Goal: Task Accomplishment & Management: Complete application form

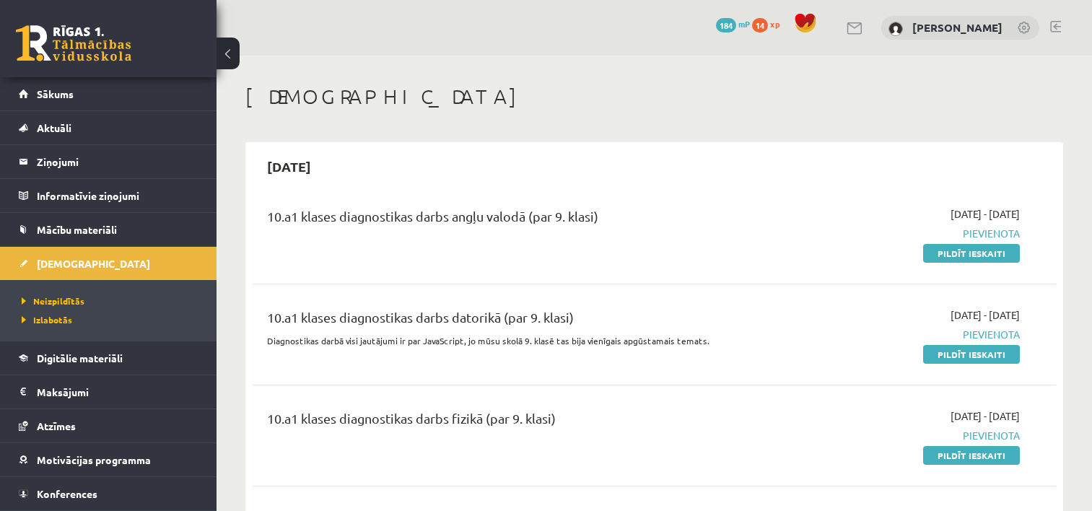
scroll to position [1155, 0]
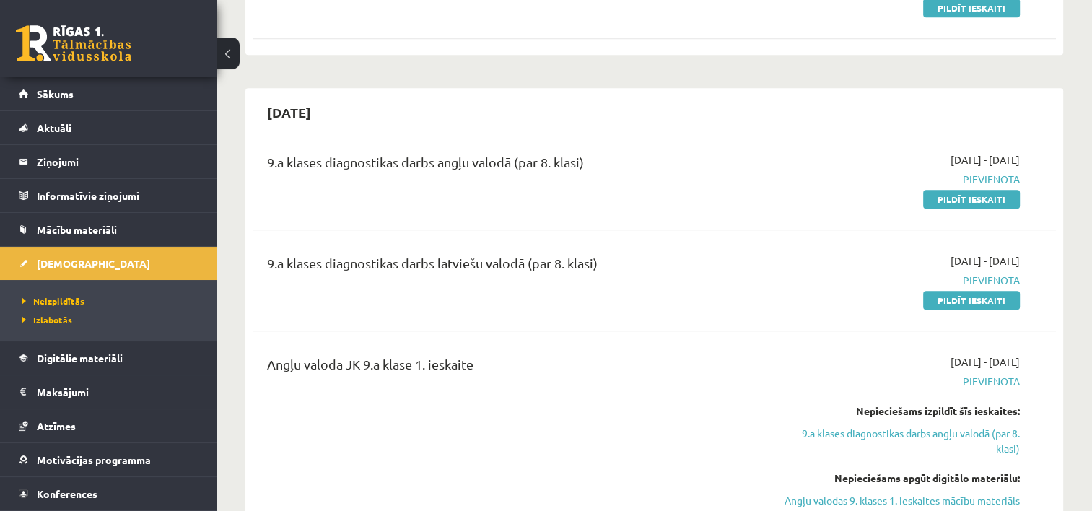
drag, startPoint x: 973, startPoint y: 301, endPoint x: 627, endPoint y: 49, distance: 427.7
click at [973, 301] on link "Pildīt ieskaiti" at bounding box center [971, 300] width 97 height 19
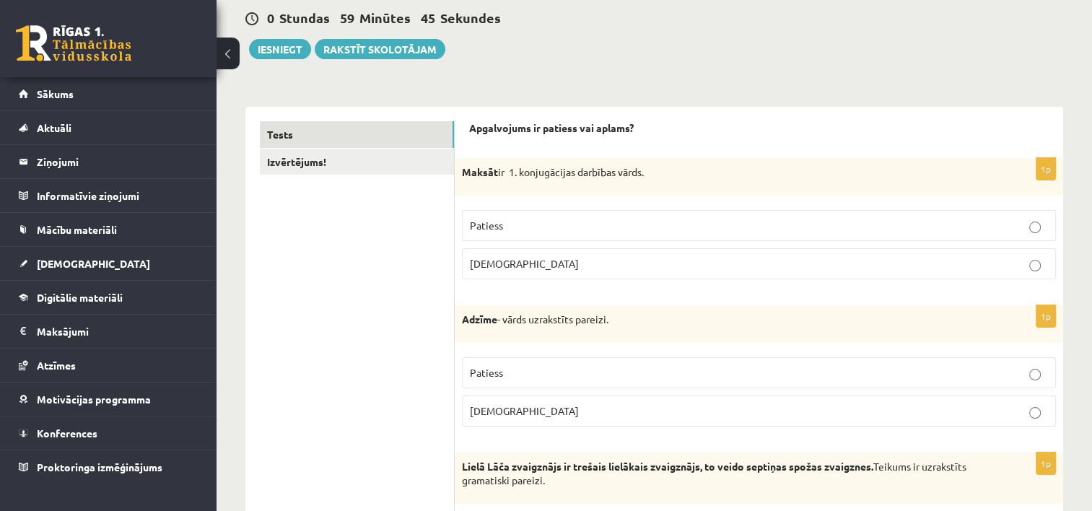
scroll to position [144, 0]
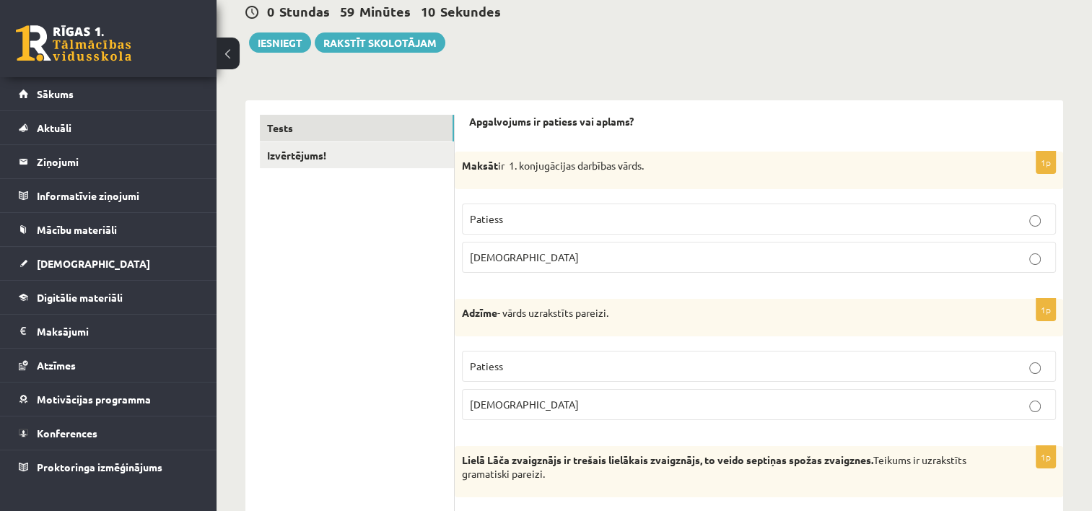
click at [727, 214] on p "Patiess" at bounding box center [759, 218] width 578 height 15
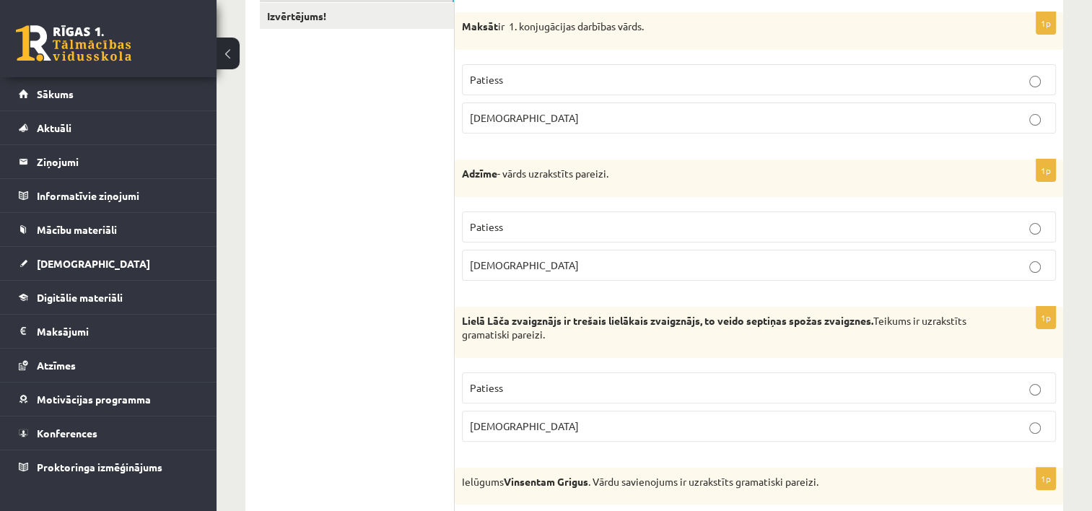
scroll to position [289, 0]
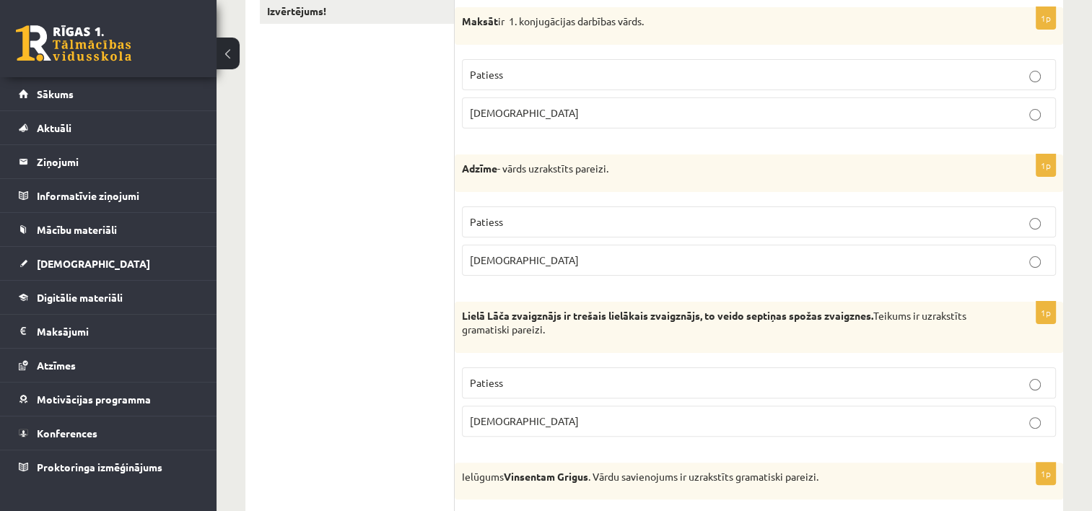
click at [582, 261] on p "Aplams" at bounding box center [759, 260] width 578 height 15
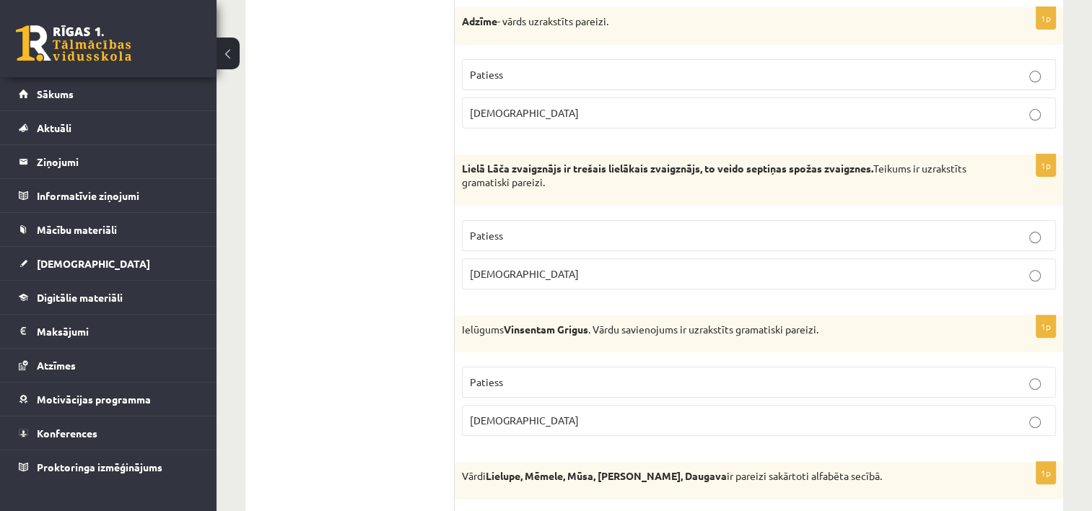
scroll to position [433, 0]
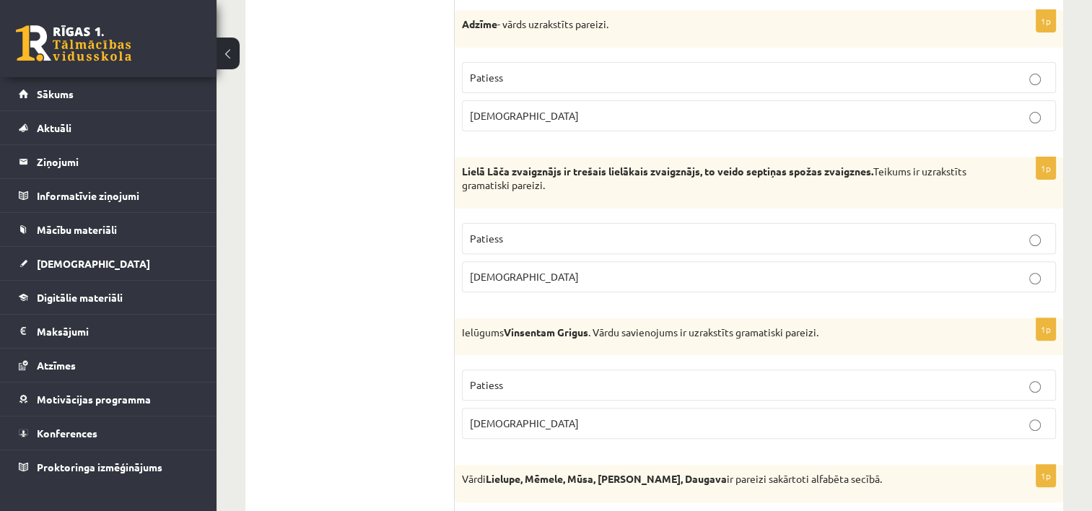
click at [782, 232] on p "Patiess" at bounding box center [759, 238] width 578 height 15
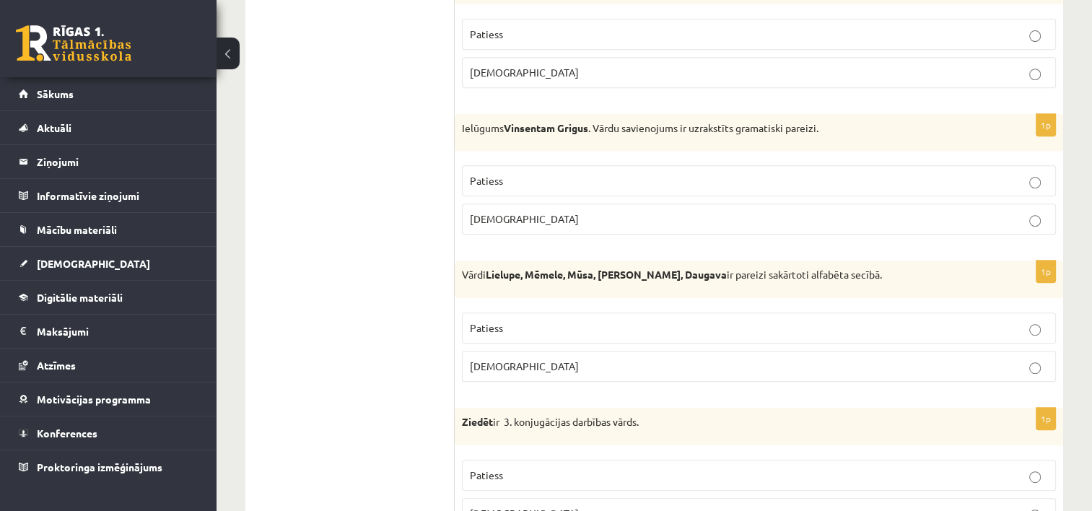
scroll to position [650, 0]
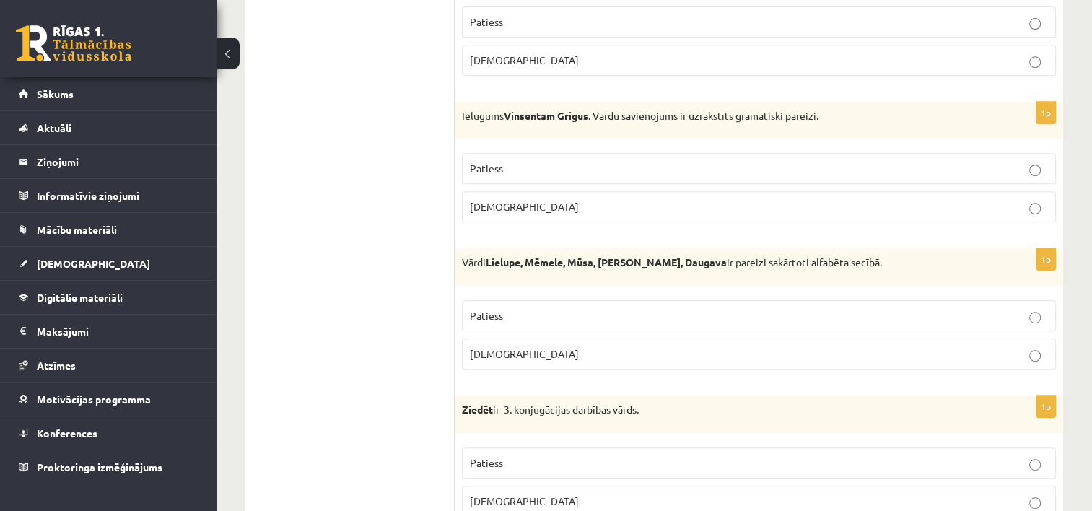
click at [577, 161] on p "Patiess" at bounding box center [759, 168] width 578 height 15
click at [625, 351] on p "Aplams" at bounding box center [759, 353] width 578 height 15
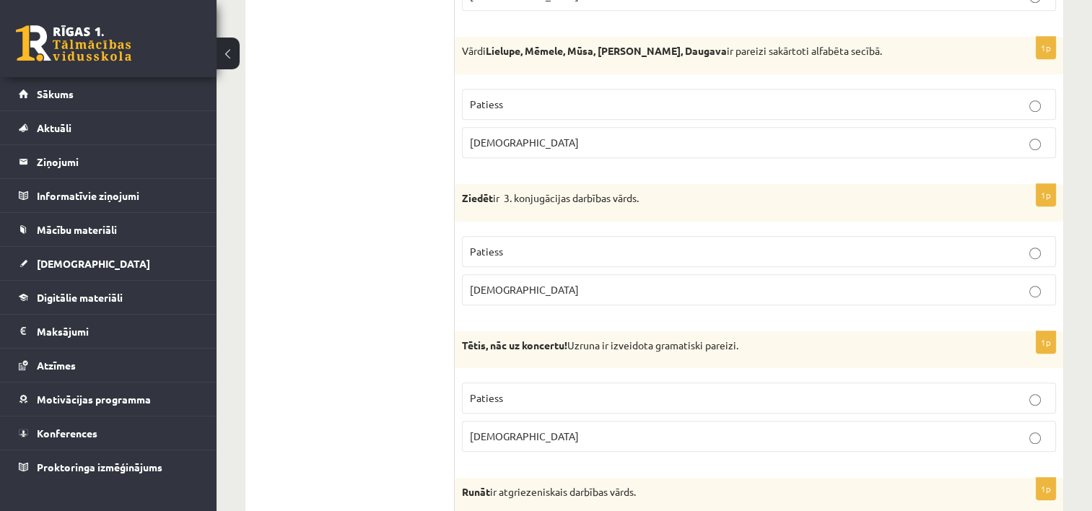
scroll to position [866, 0]
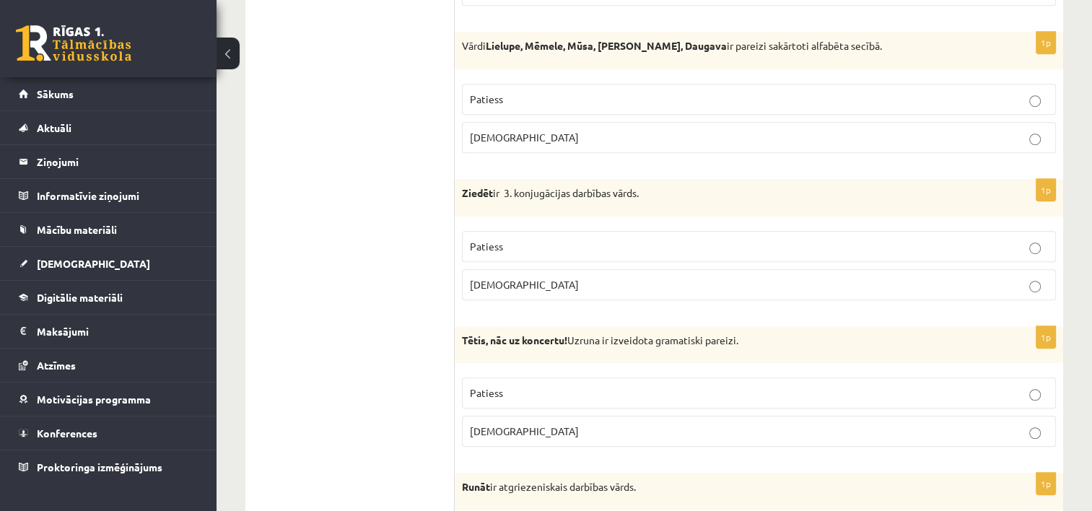
click at [556, 277] on p "Aplams" at bounding box center [759, 284] width 578 height 15
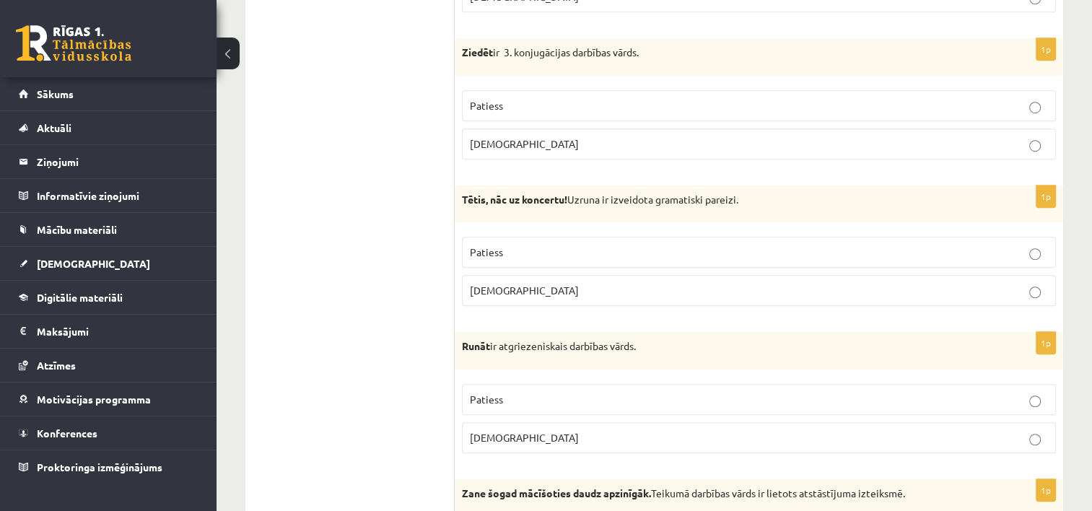
scroll to position [1010, 0]
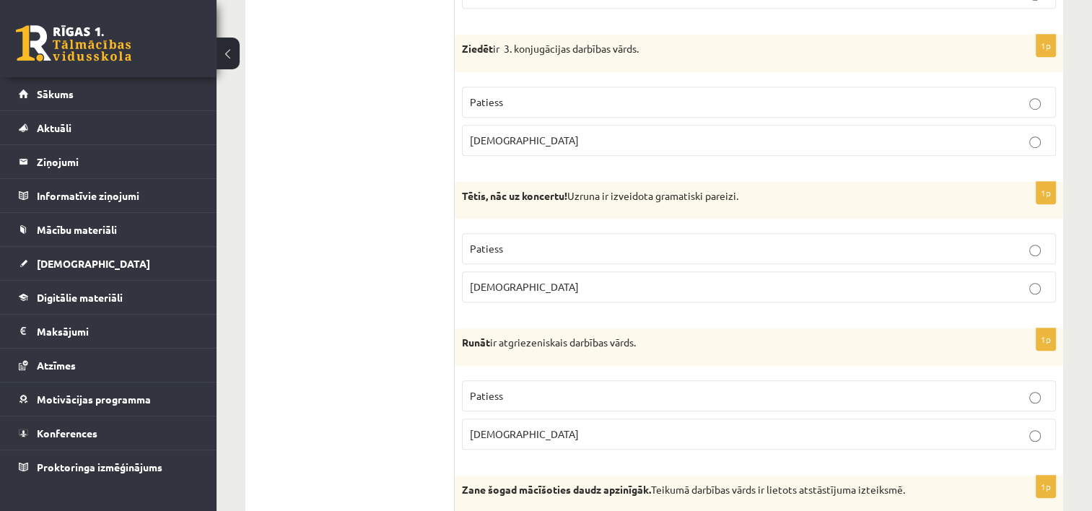
click at [634, 283] on p "Aplams" at bounding box center [759, 286] width 578 height 15
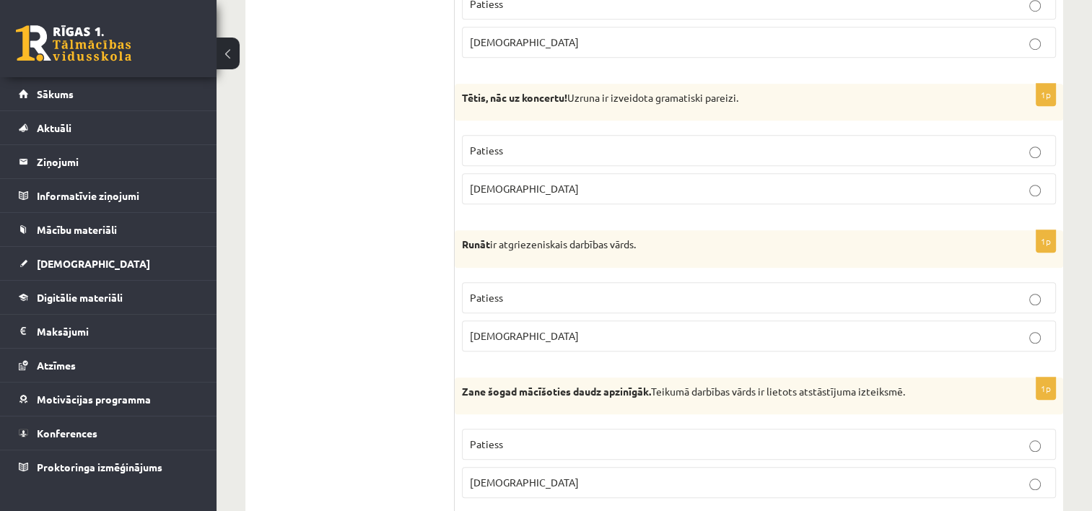
scroll to position [1155, 0]
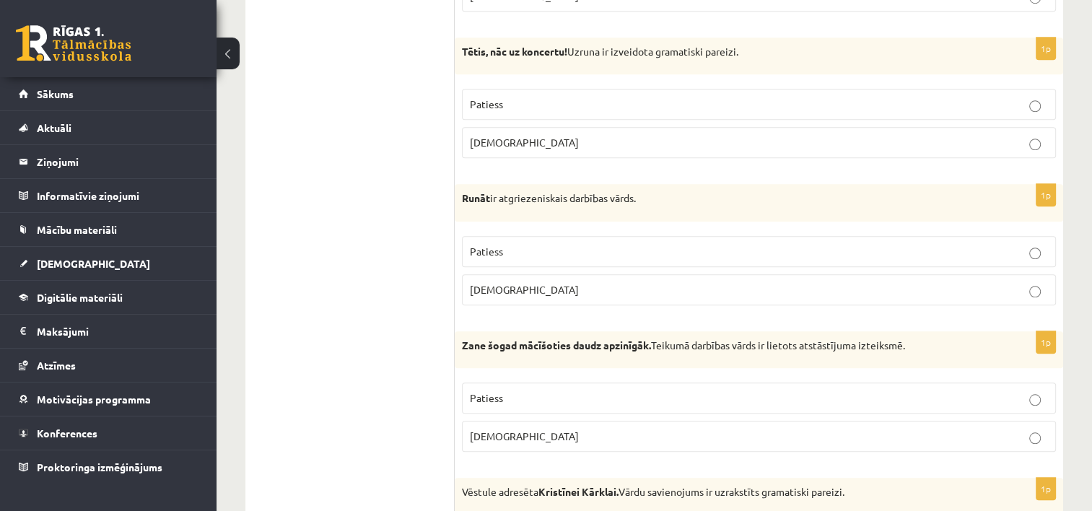
click at [587, 283] on p "Aplams" at bounding box center [759, 289] width 578 height 15
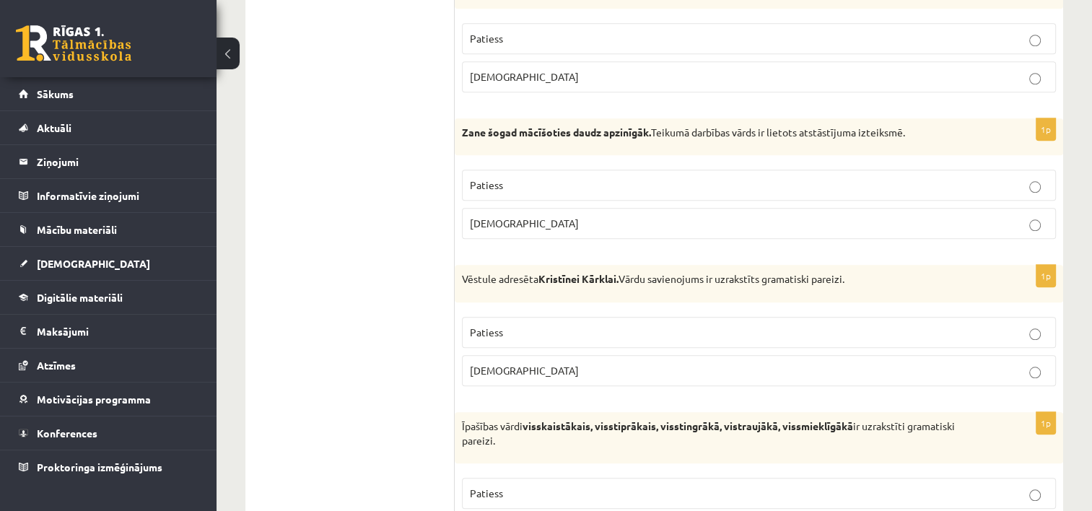
scroll to position [1371, 0]
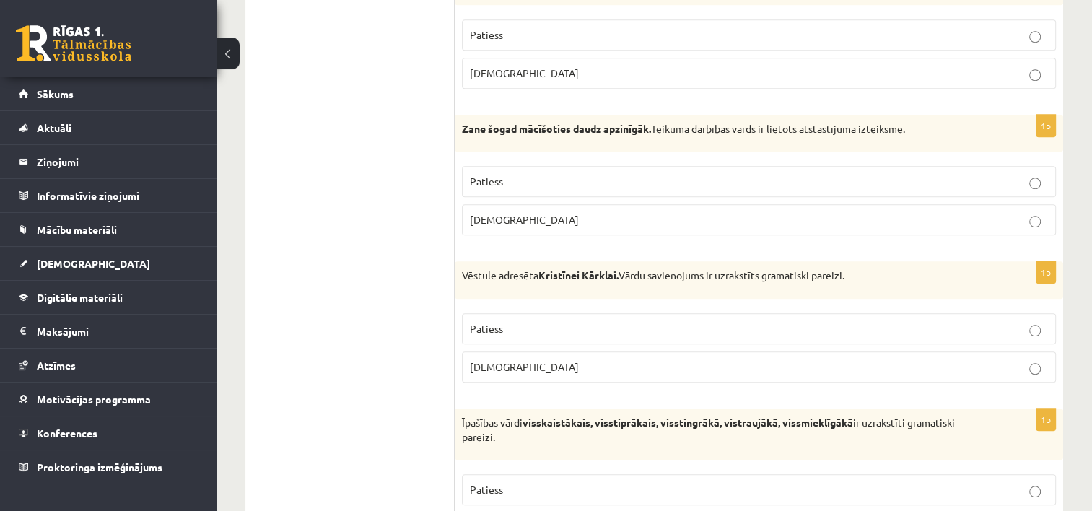
click at [650, 216] on p "Aplams" at bounding box center [759, 219] width 578 height 15
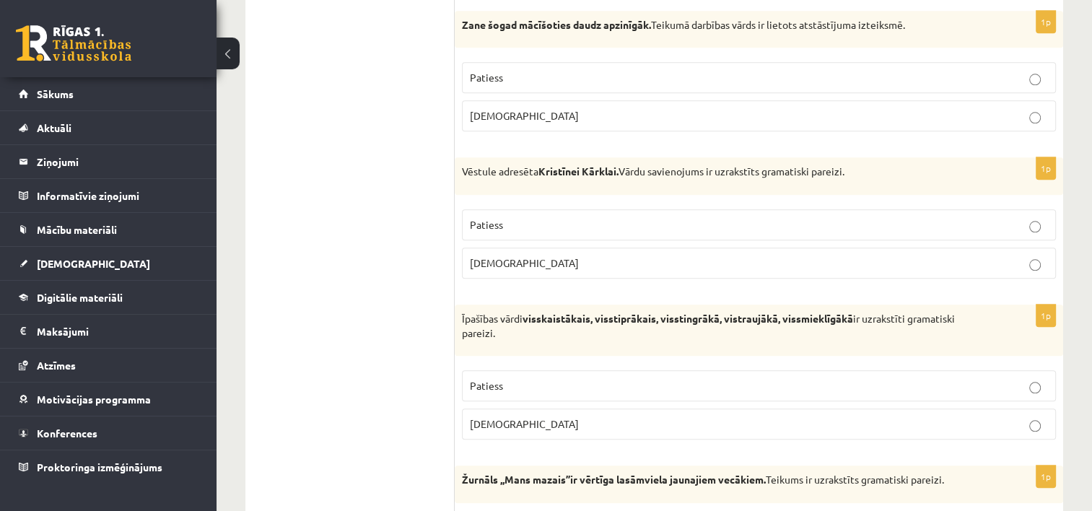
scroll to position [1516, 0]
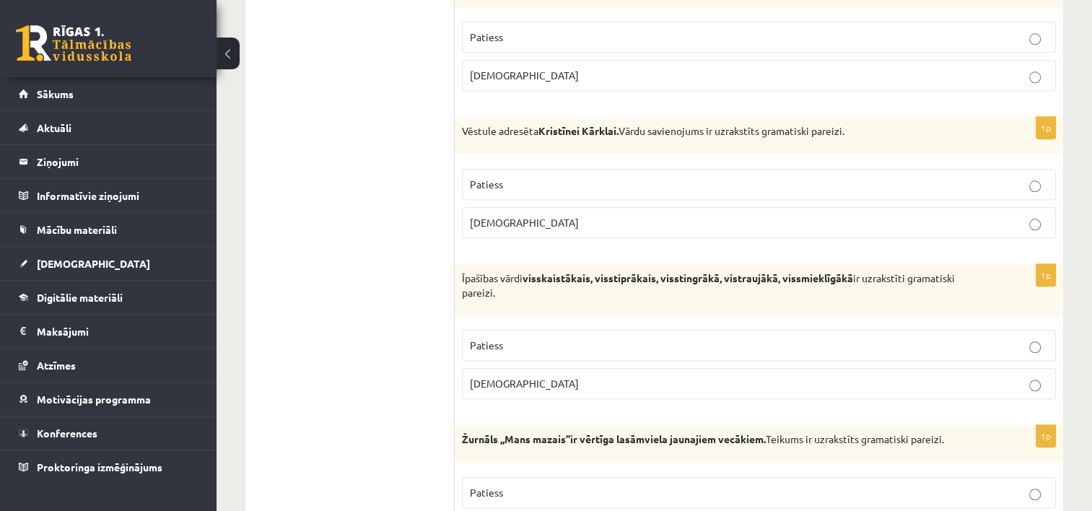
click at [625, 177] on p "Patiess" at bounding box center [759, 184] width 578 height 15
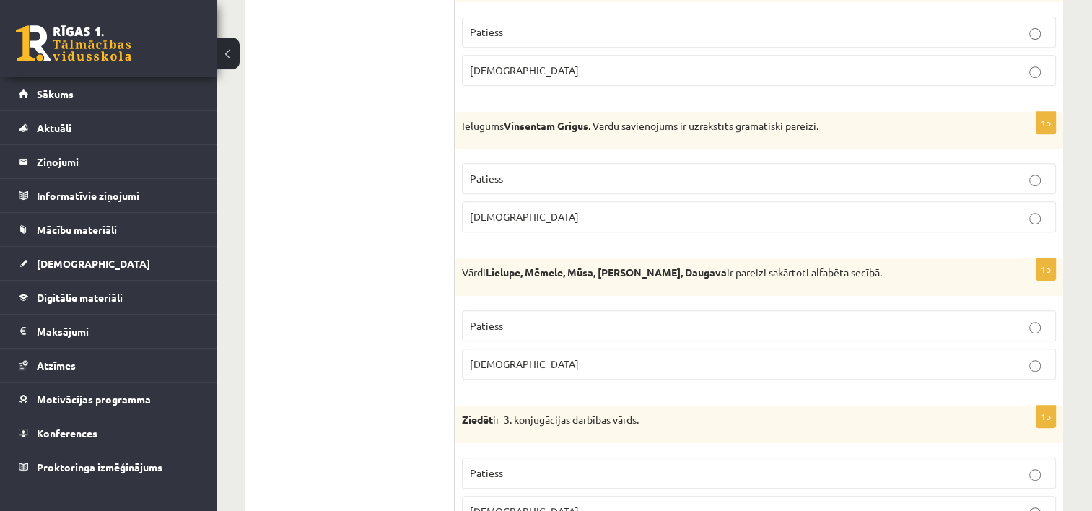
scroll to position [650, 0]
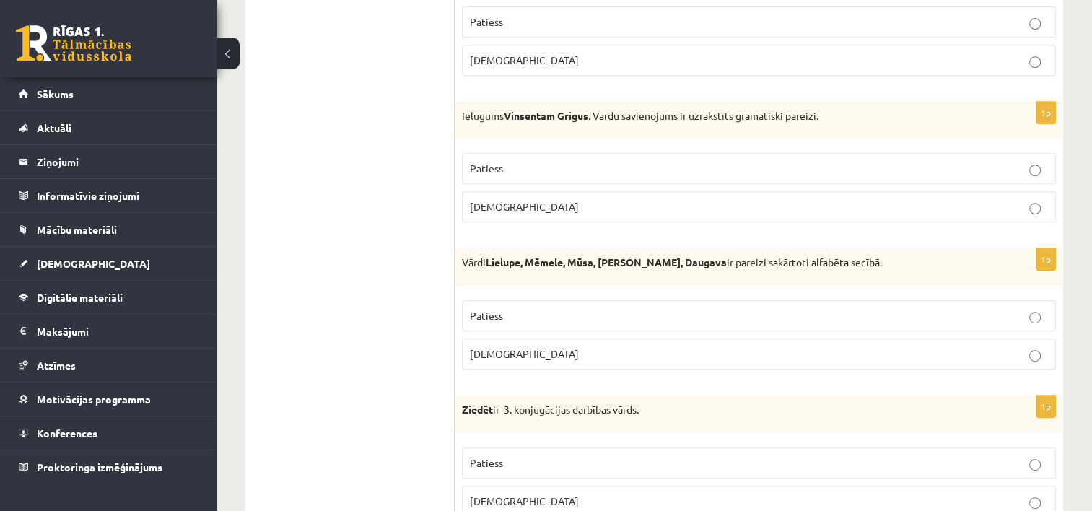
click at [606, 202] on p "Aplams" at bounding box center [759, 206] width 578 height 15
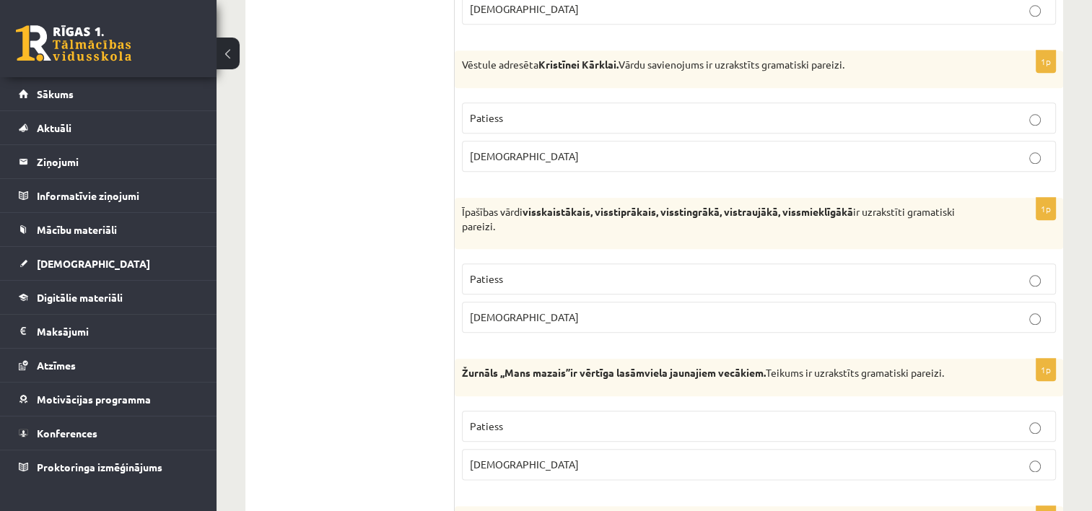
scroll to position [1588, 0]
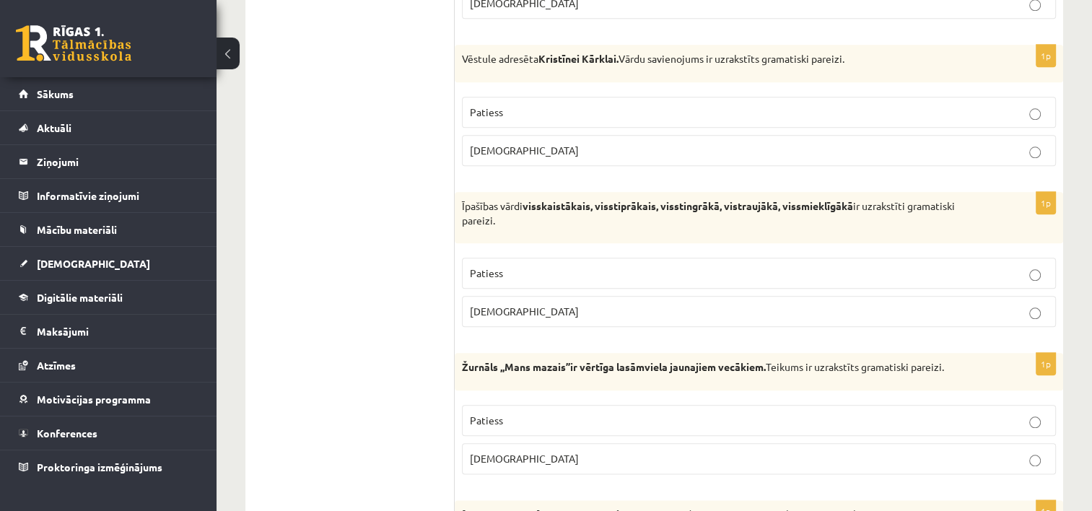
click at [618, 304] on p "Aplams" at bounding box center [759, 311] width 578 height 15
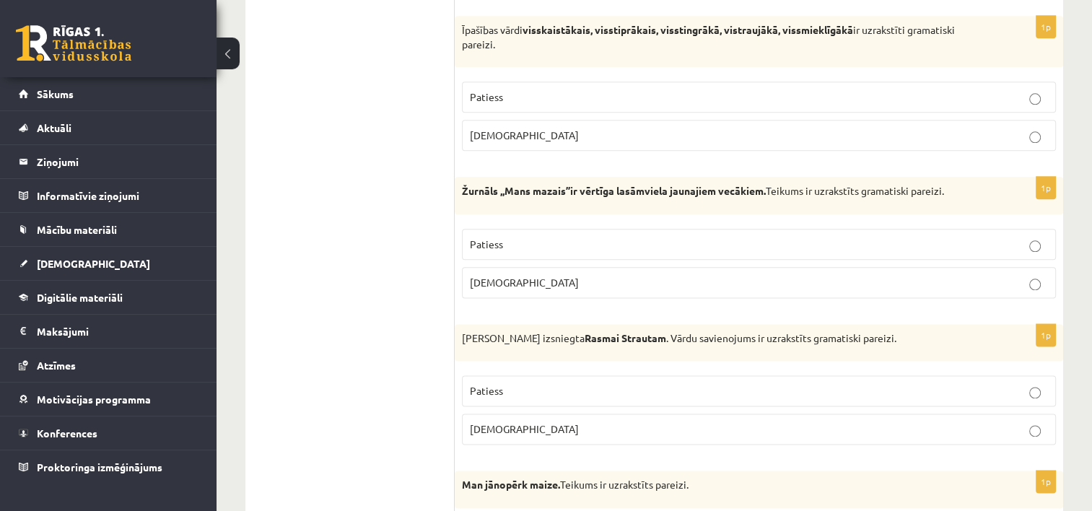
scroll to position [1804, 0]
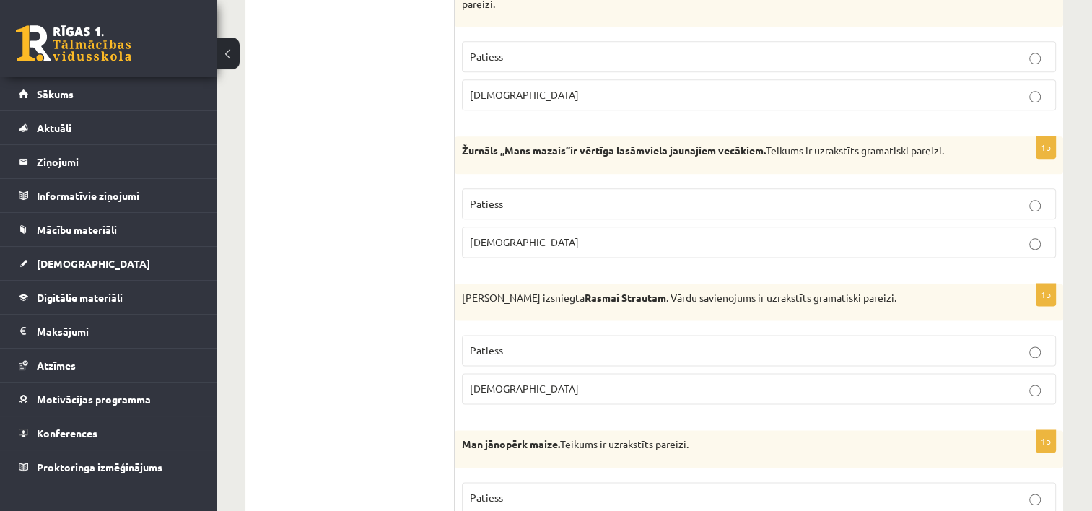
click at [631, 196] on p "Patiess" at bounding box center [759, 203] width 578 height 15
click at [649, 388] on p "Aplams" at bounding box center [759, 388] width 578 height 15
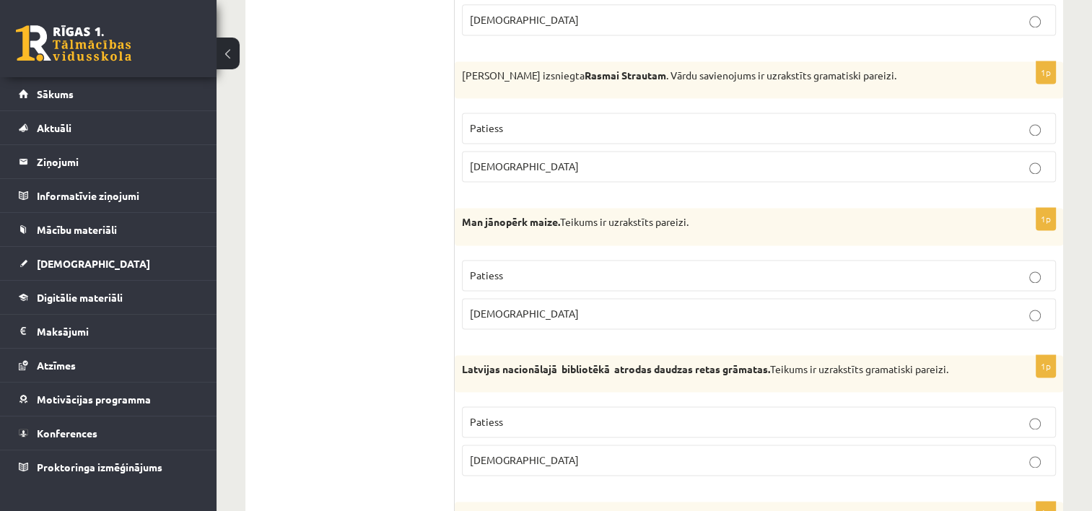
scroll to position [2093, 0]
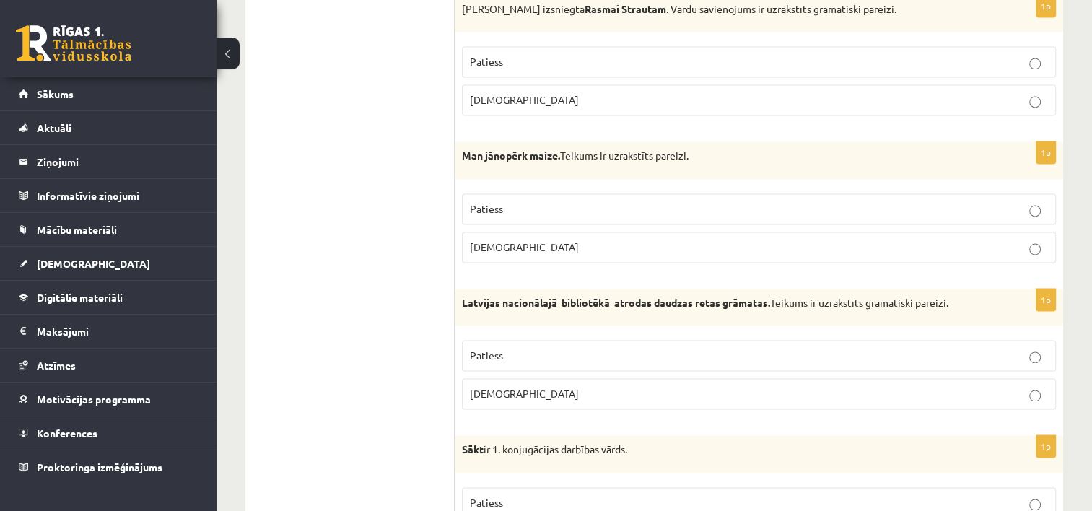
click at [657, 201] on p "Patiess" at bounding box center [759, 208] width 578 height 15
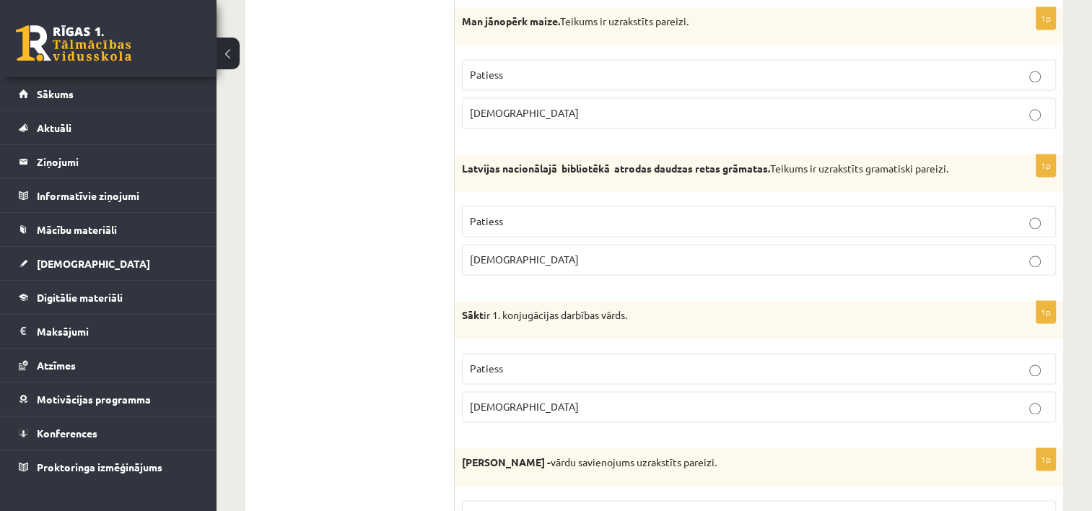
scroll to position [2237, 0]
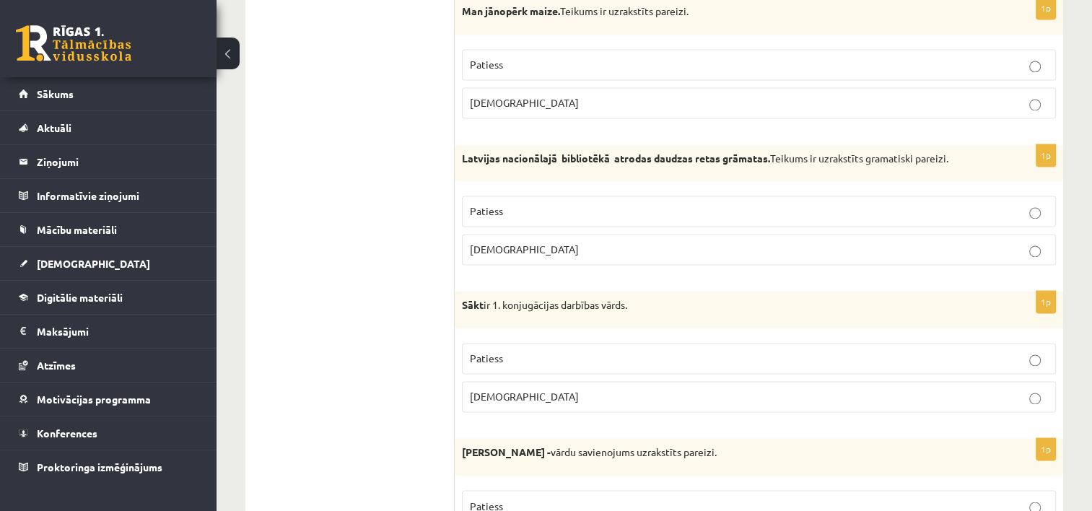
click at [621, 245] on p "Aplams" at bounding box center [759, 249] width 578 height 15
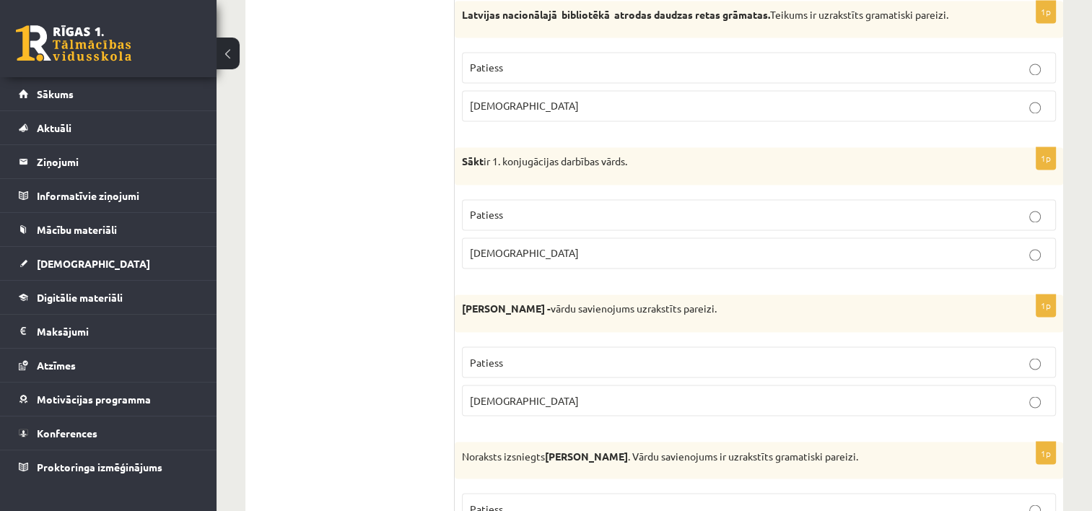
scroll to position [2382, 0]
click at [632, 206] on p "Patiess" at bounding box center [759, 213] width 578 height 15
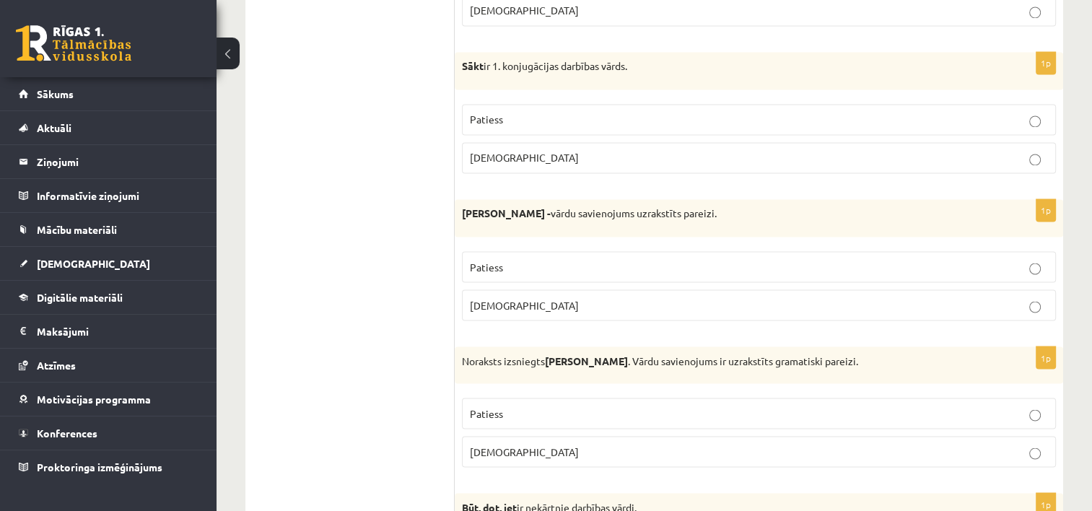
scroll to position [2526, 0]
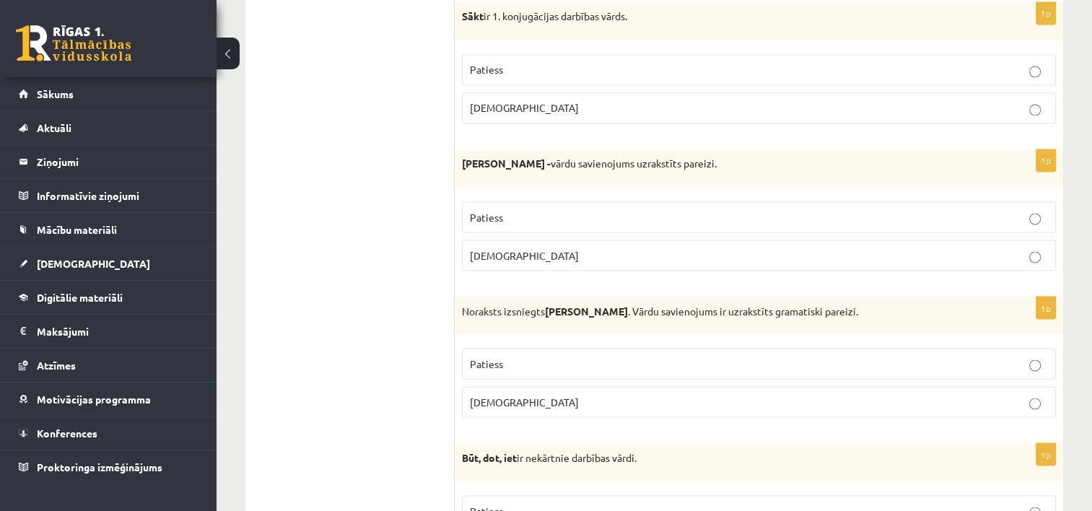
click at [633, 250] on p "Aplams" at bounding box center [759, 255] width 578 height 15
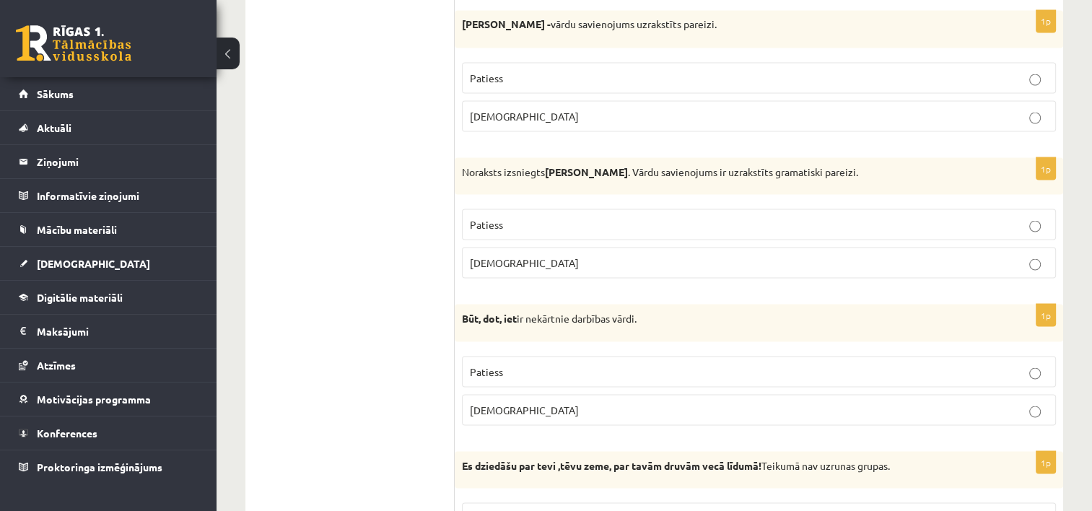
scroll to position [2670, 0]
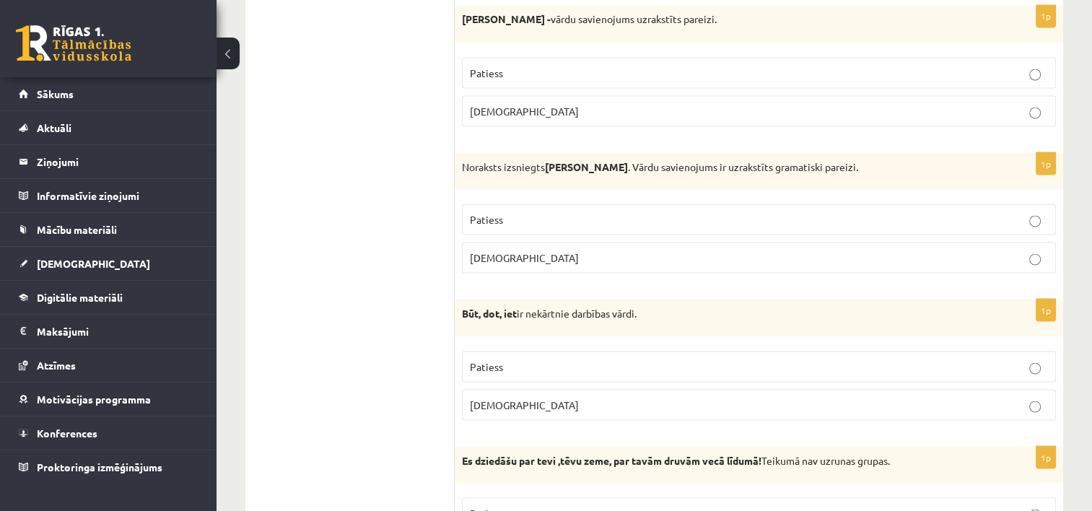
click at [647, 211] on p "Patiess" at bounding box center [759, 218] width 578 height 15
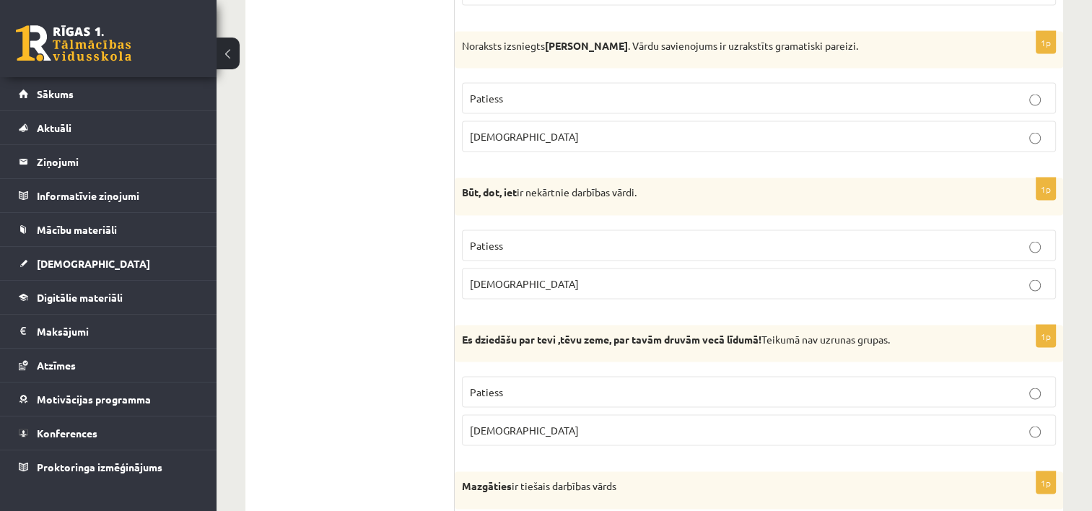
scroll to position [2815, 0]
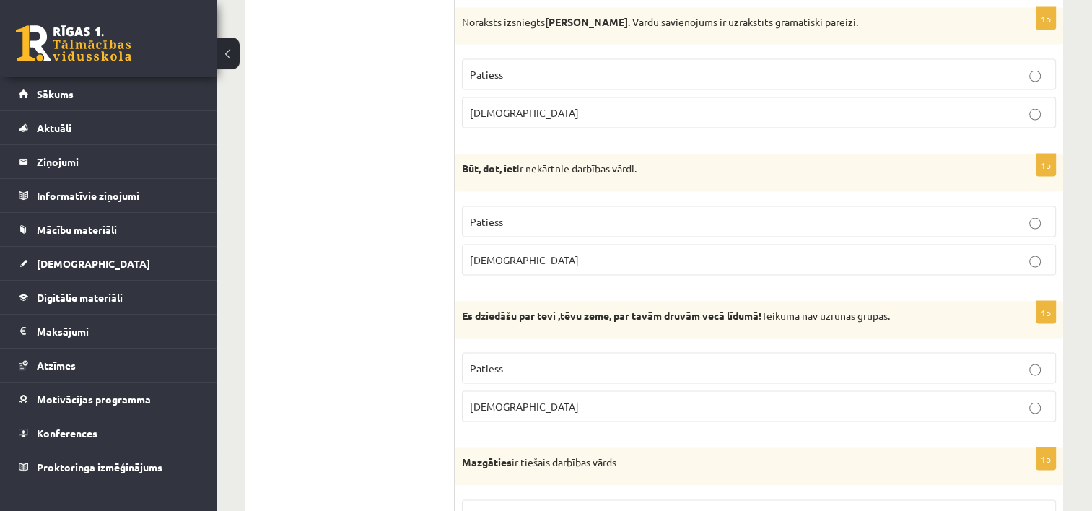
click at [615, 206] on label "Patiess" at bounding box center [759, 221] width 594 height 31
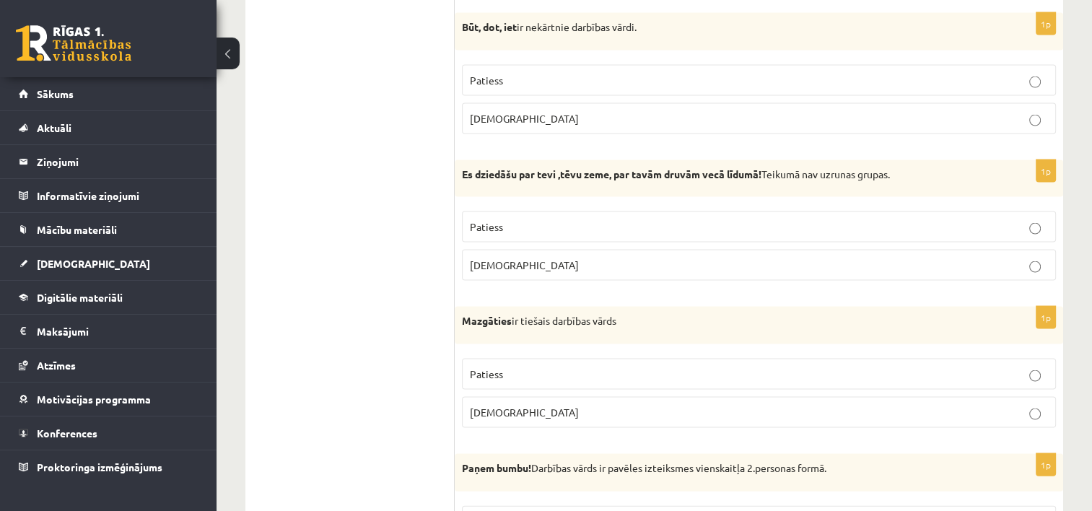
scroll to position [2959, 0]
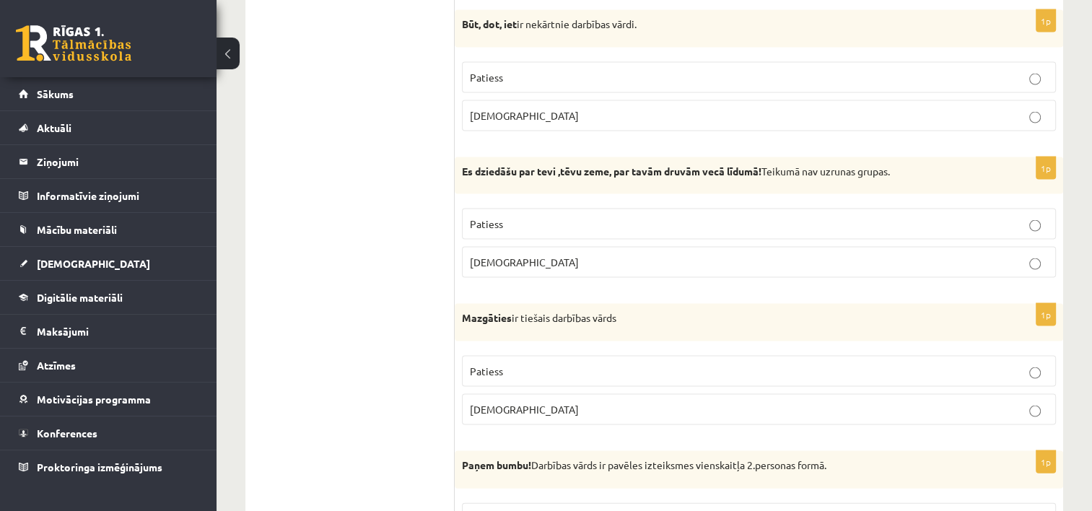
click at [589, 255] on p "Aplams" at bounding box center [759, 262] width 578 height 15
click at [610, 247] on label "Aplams" at bounding box center [759, 262] width 594 height 31
click at [611, 255] on p "Aplams" at bounding box center [759, 262] width 578 height 15
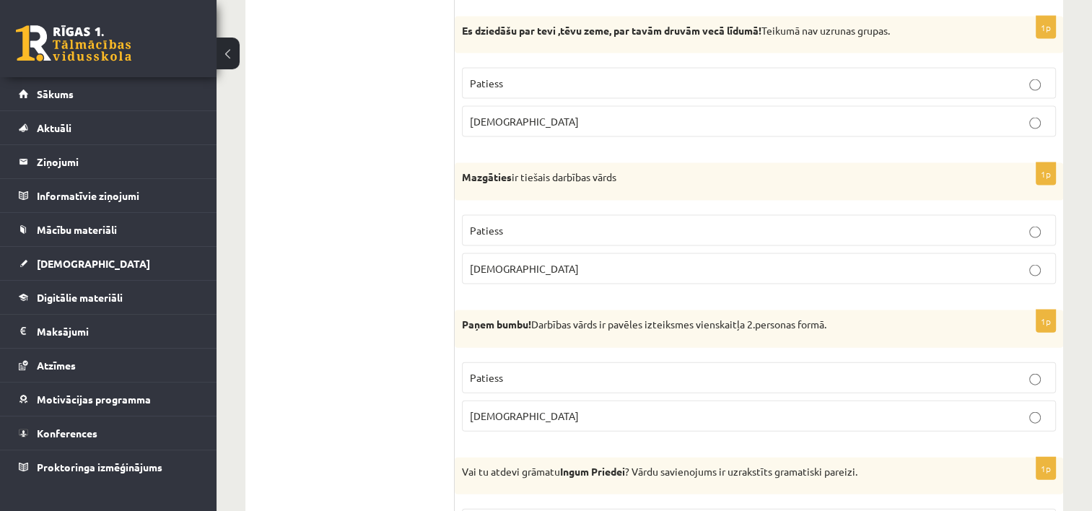
scroll to position [3103, 0]
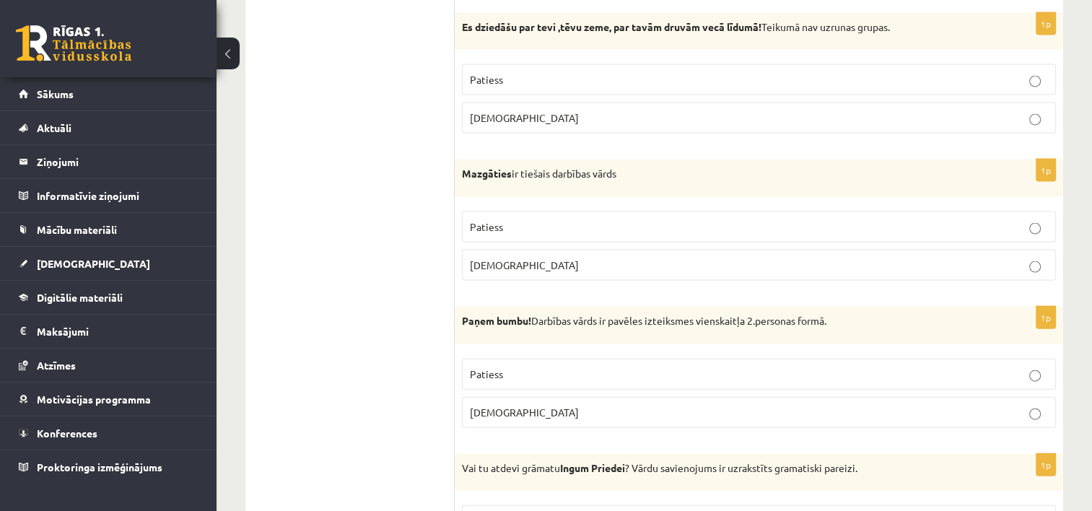
click at [585, 219] on p "Patiess" at bounding box center [759, 226] width 578 height 15
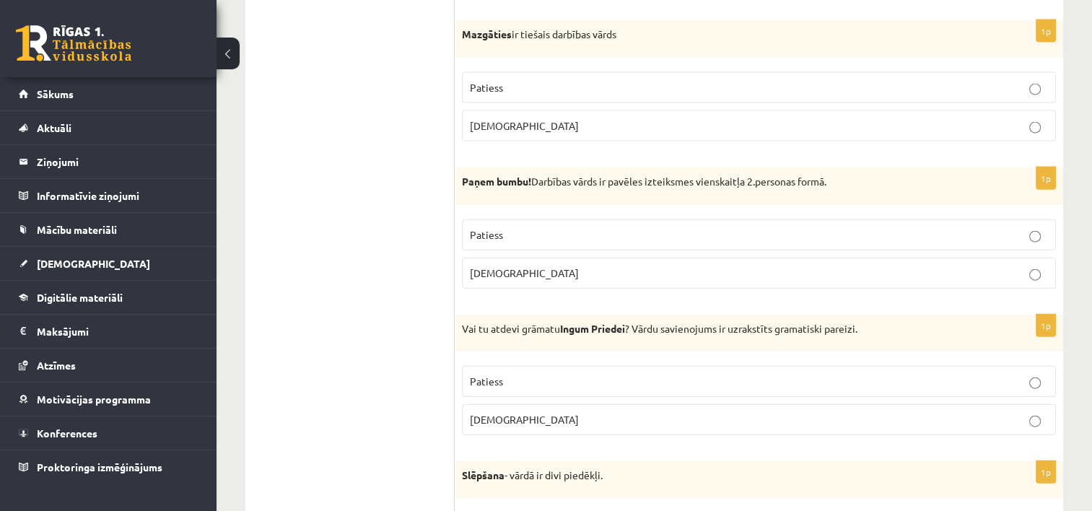
scroll to position [3248, 0]
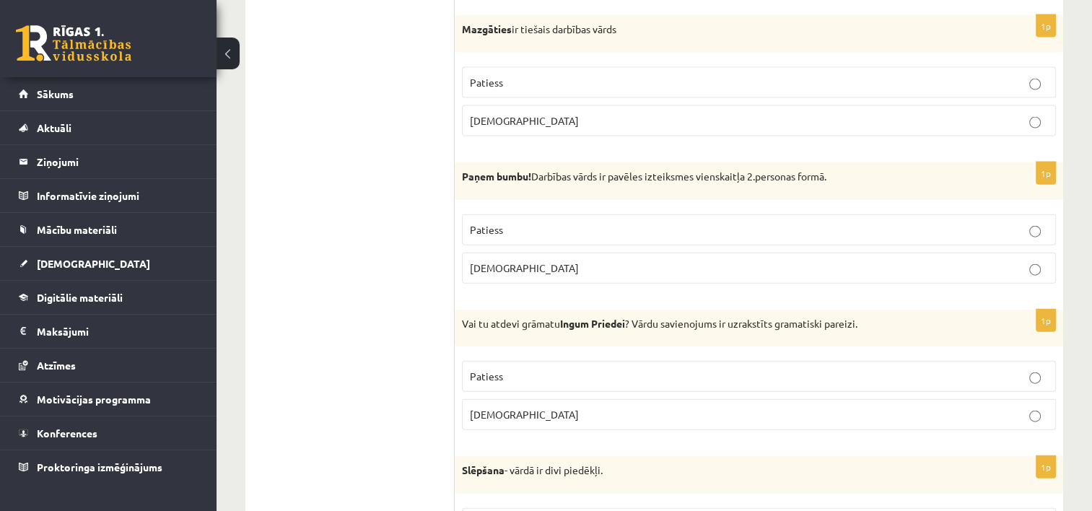
click at [614, 222] on p "Patiess" at bounding box center [759, 229] width 578 height 15
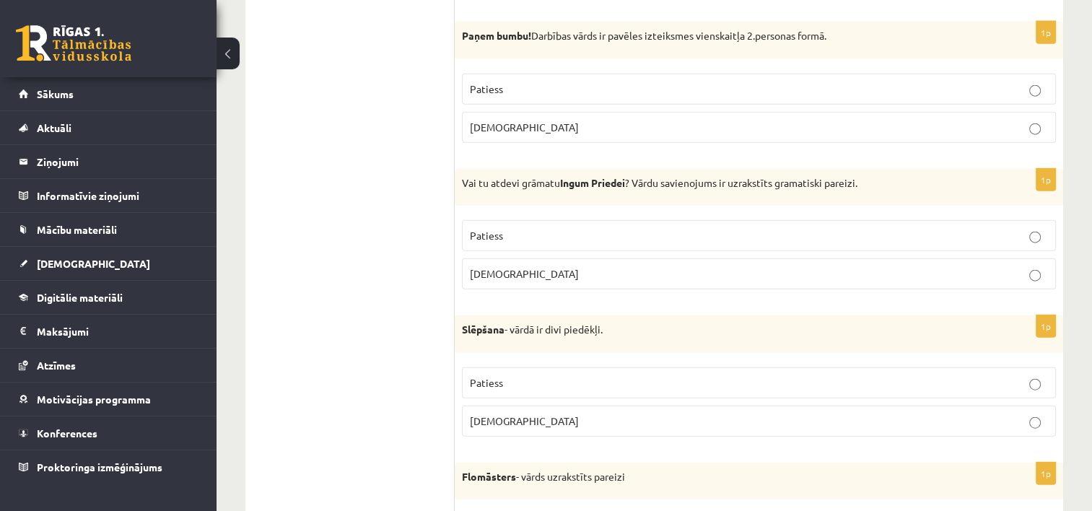
scroll to position [3392, 0]
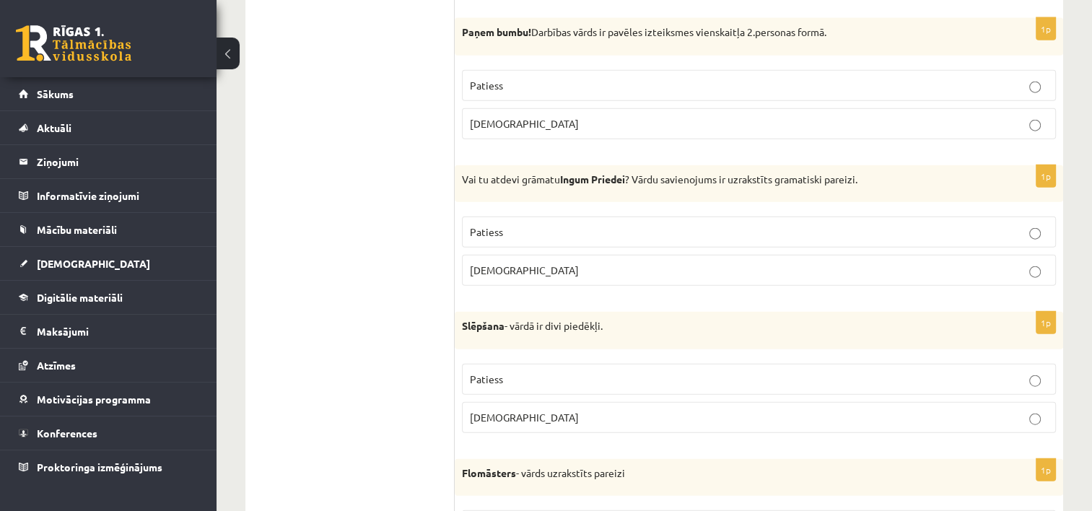
click at [615, 224] on p "Patiess" at bounding box center [759, 231] width 578 height 15
click at [614, 263] on p "Aplams" at bounding box center [759, 270] width 578 height 15
click at [593, 372] on p "Patiess" at bounding box center [759, 379] width 578 height 15
click at [603, 402] on label "Aplams" at bounding box center [759, 417] width 594 height 31
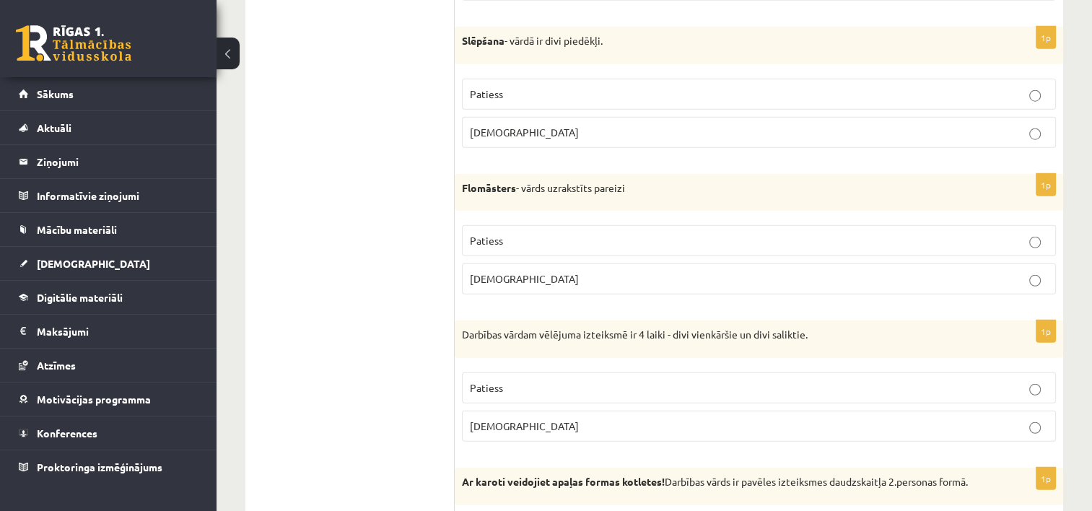
scroll to position [3681, 0]
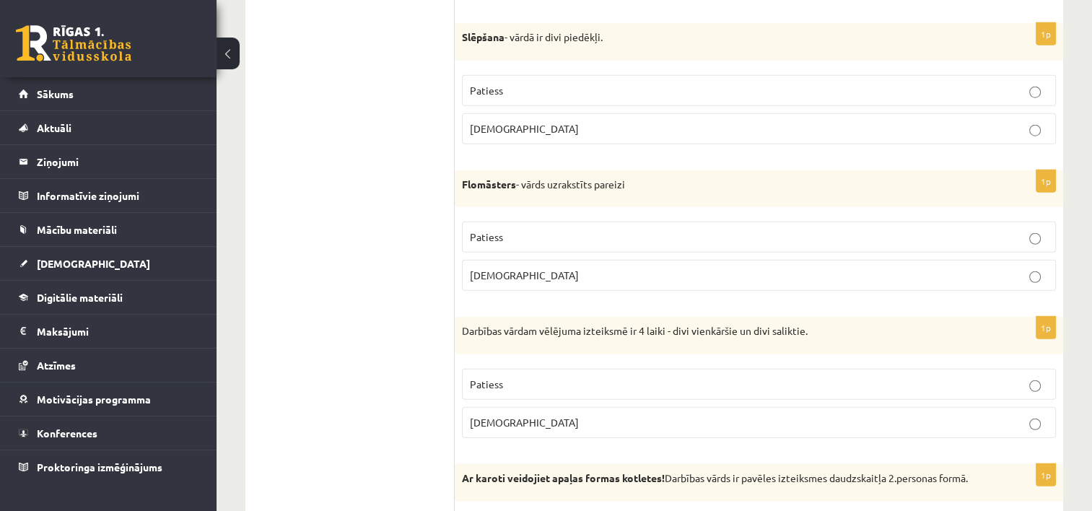
click at [572, 268] on p "Aplams" at bounding box center [759, 275] width 578 height 15
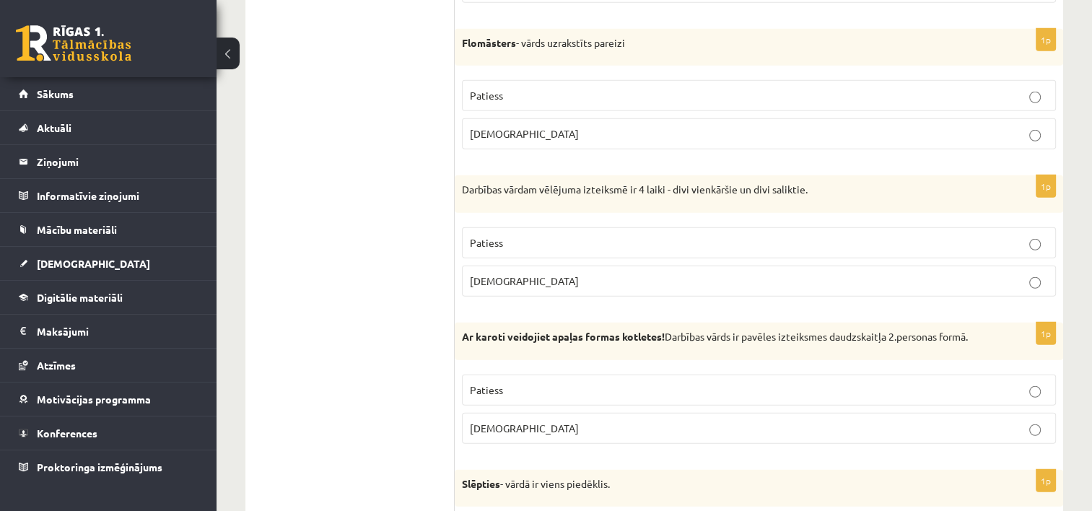
scroll to position [3825, 0]
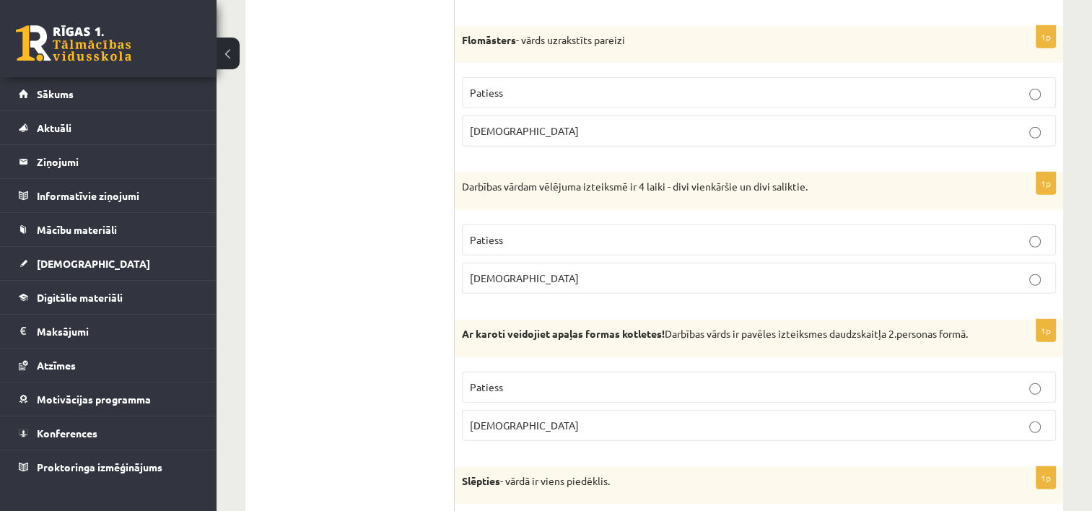
click at [651, 232] on p "Patiess" at bounding box center [759, 239] width 578 height 15
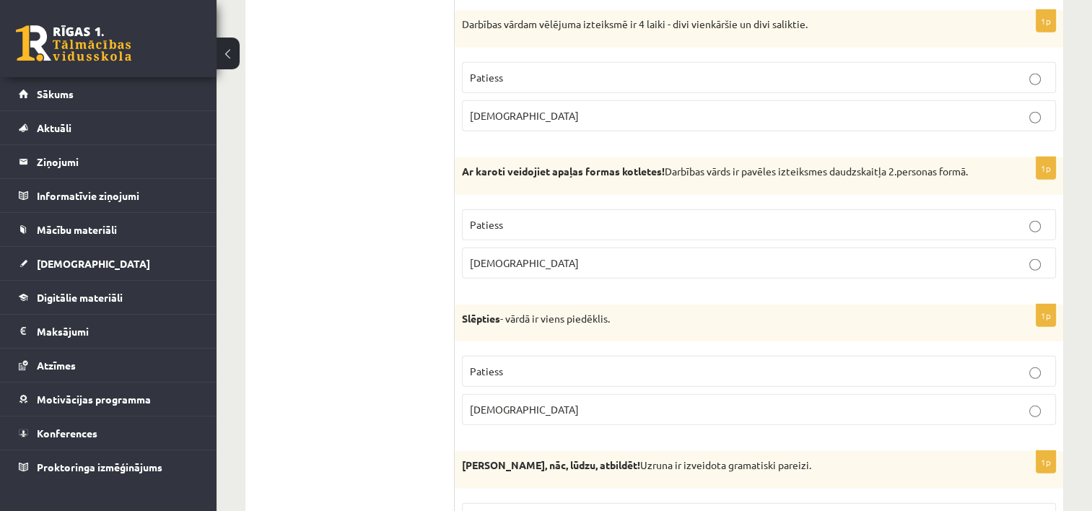
scroll to position [4041, 0]
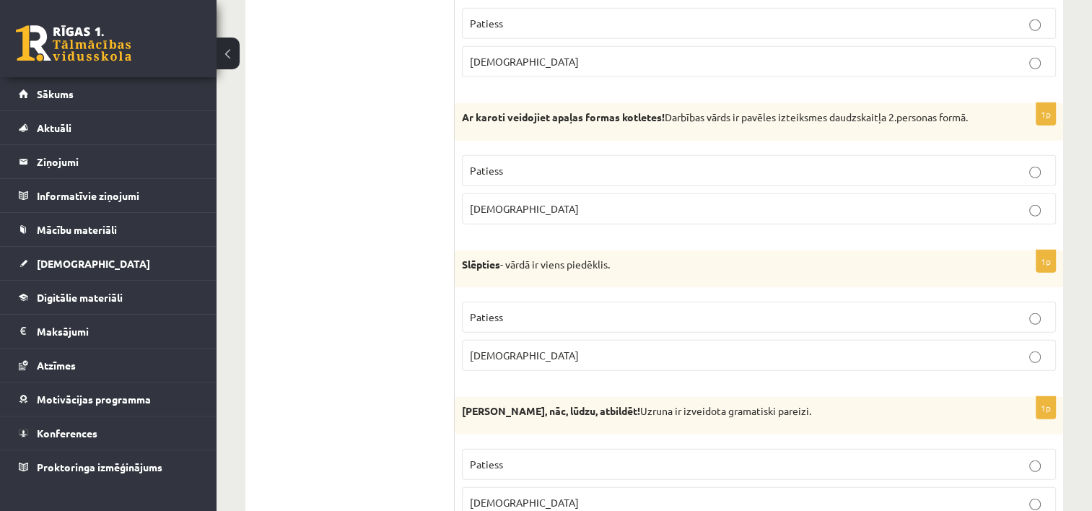
click at [585, 163] on p "Patiess" at bounding box center [759, 170] width 578 height 15
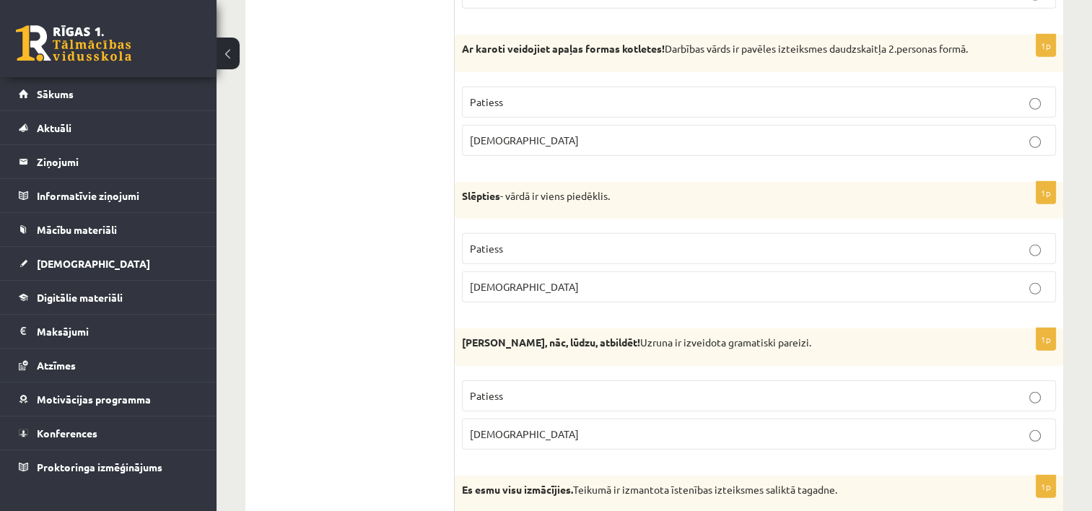
scroll to position [4114, 0]
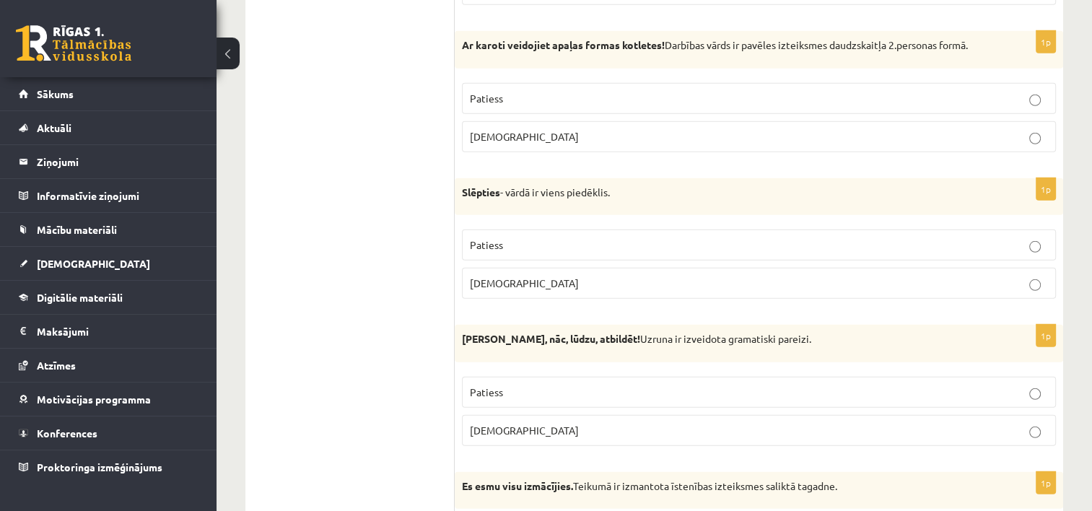
click at [635, 276] on p "Aplams" at bounding box center [759, 283] width 578 height 15
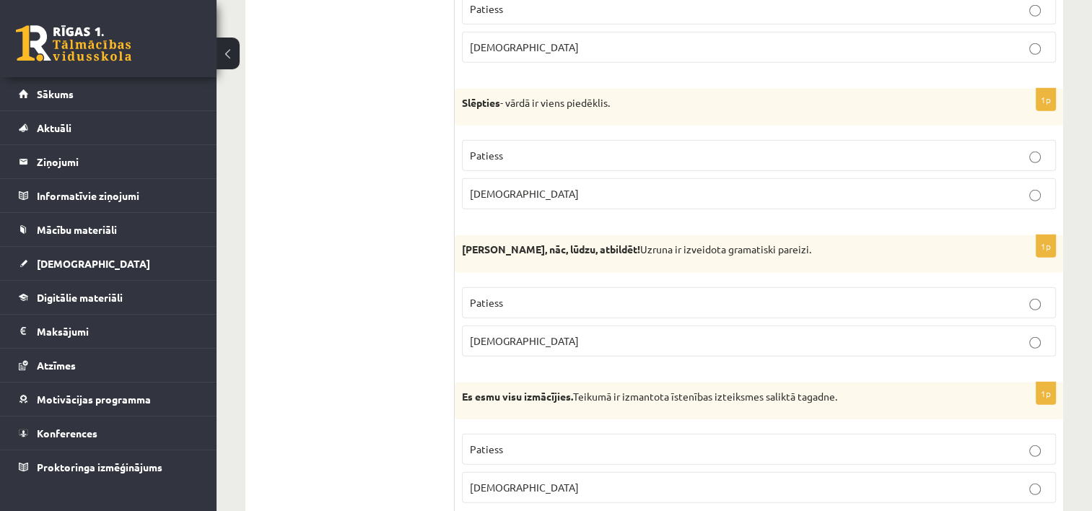
scroll to position [4233, 0]
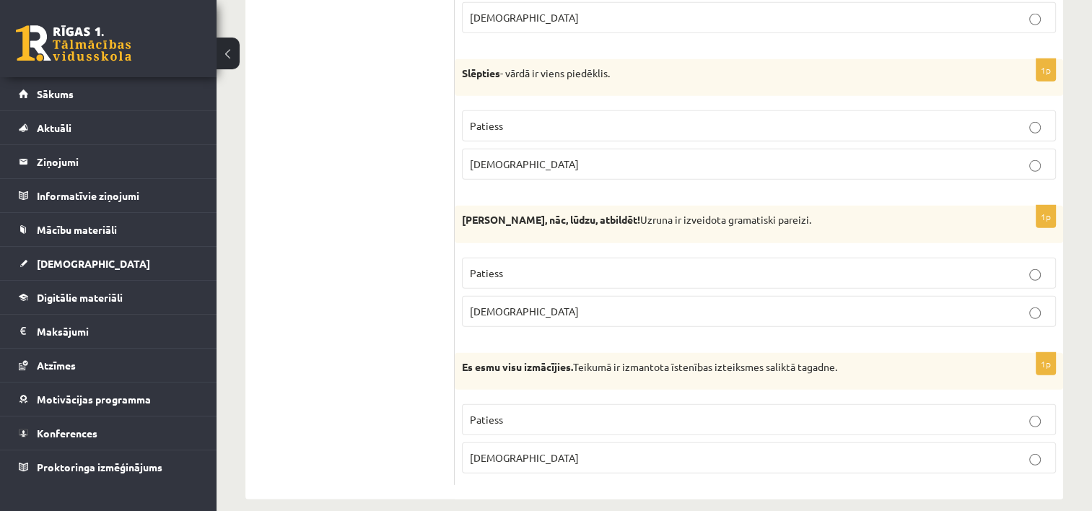
click at [577, 304] on p "Aplams" at bounding box center [759, 311] width 578 height 15
click at [585, 412] on p "Patiess" at bounding box center [759, 419] width 578 height 15
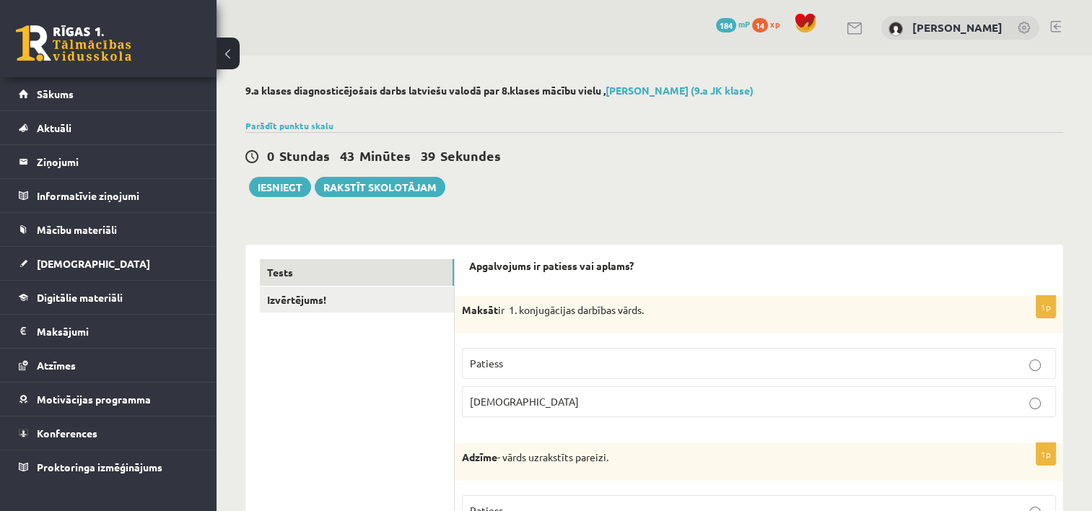
scroll to position [0, 0]
click at [312, 300] on link "Izvērtējums!" at bounding box center [357, 300] width 194 height 27
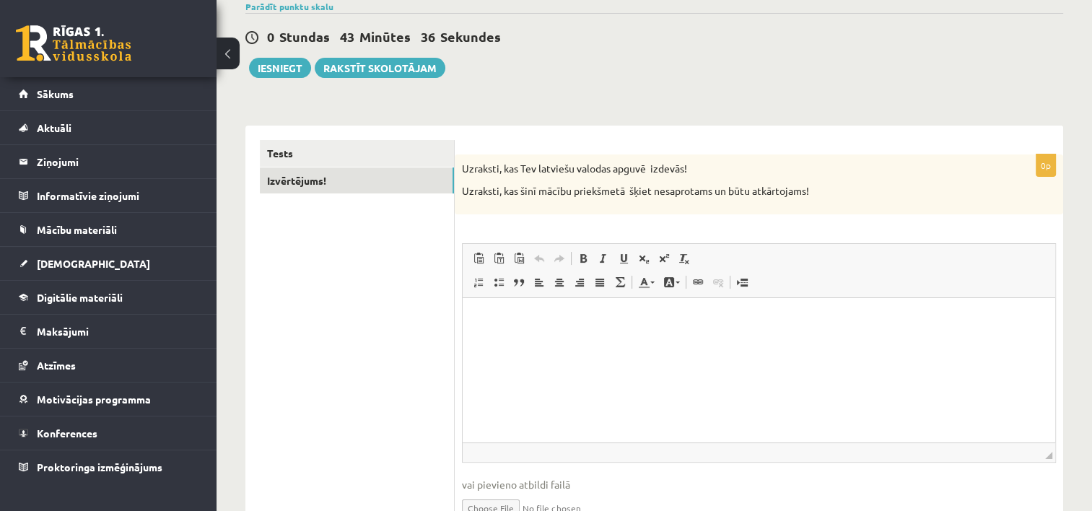
scroll to position [123, 0]
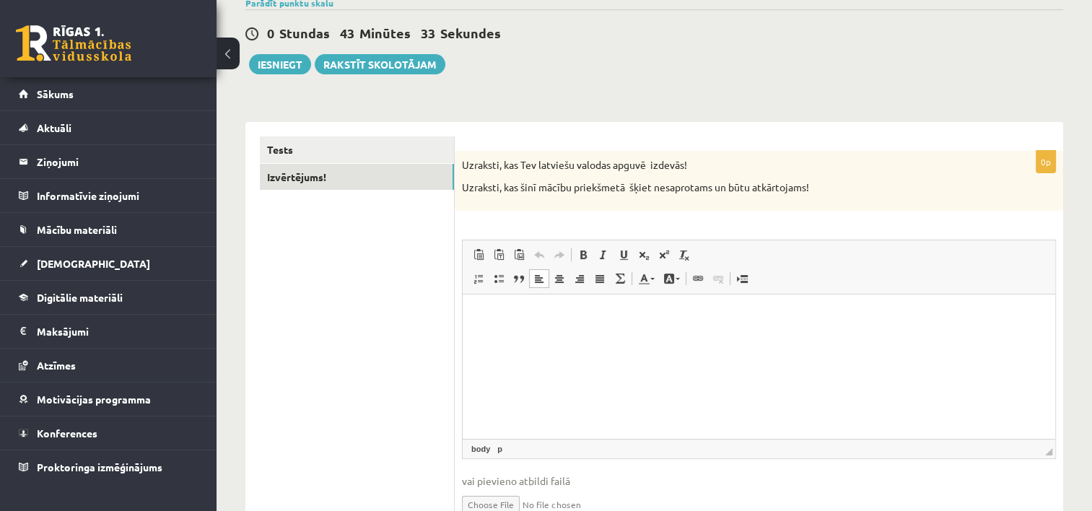
click at [535, 325] on html at bounding box center [759, 316] width 593 height 44
click at [267, 57] on button "Iesniegt" at bounding box center [280, 64] width 62 height 20
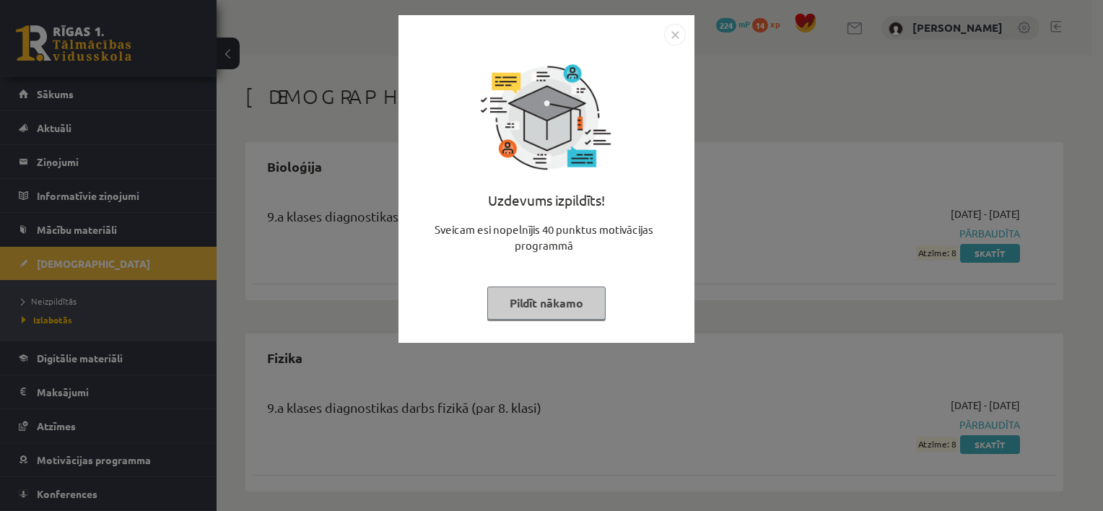
click at [554, 311] on button "Pildīt nākamo" at bounding box center [546, 303] width 118 height 33
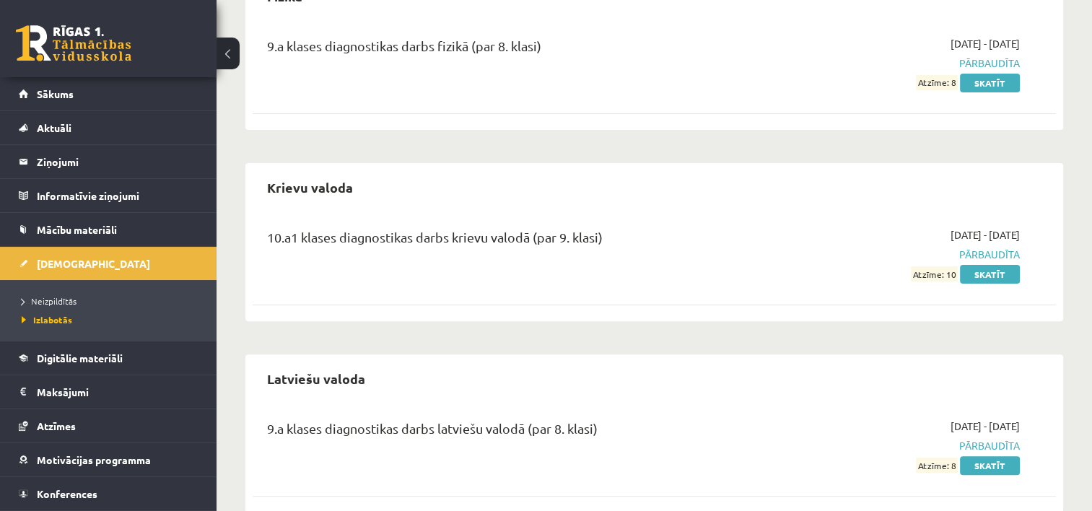
scroll to position [390, 0]
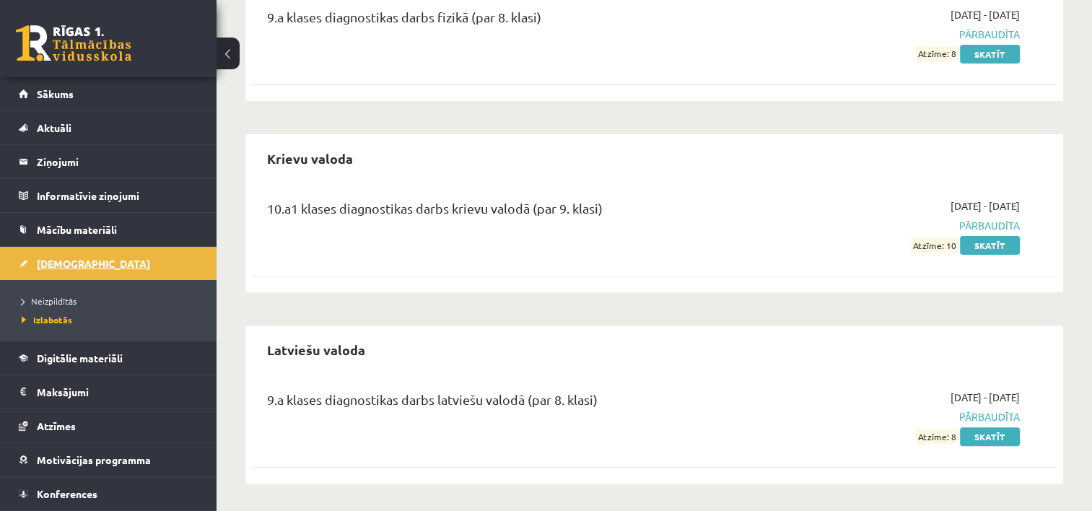
click at [58, 265] on span "[DEMOGRAPHIC_DATA]" at bounding box center [93, 263] width 113 height 13
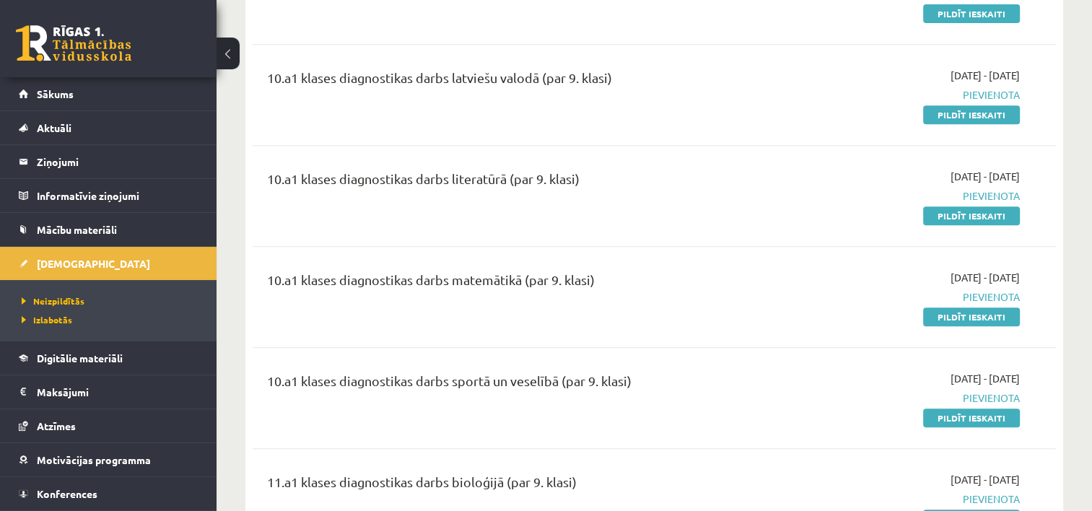
scroll to position [650, 0]
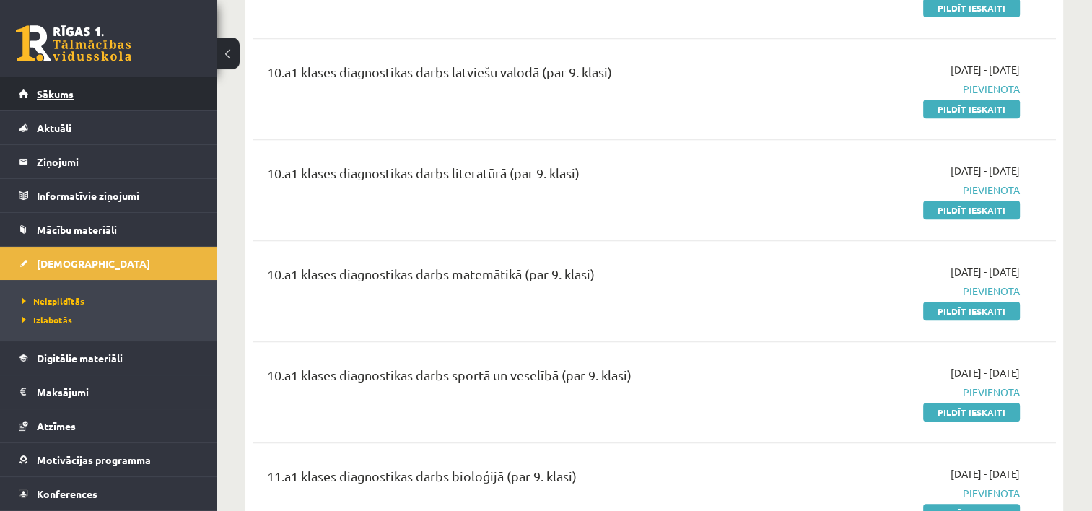
click at [46, 97] on span "Sākums" at bounding box center [55, 93] width 37 height 13
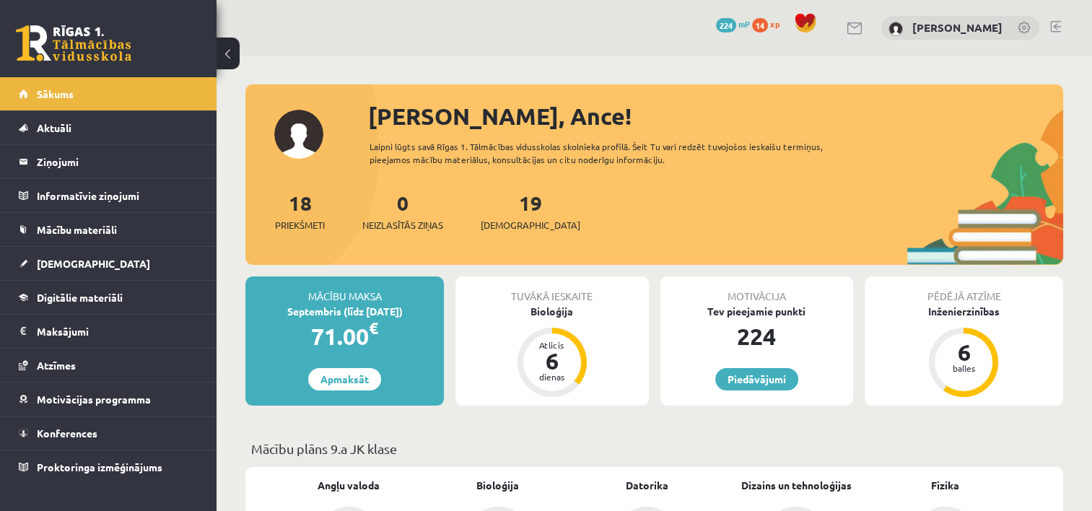
click at [768, 22] on span "14" at bounding box center [760, 25] width 16 height 14
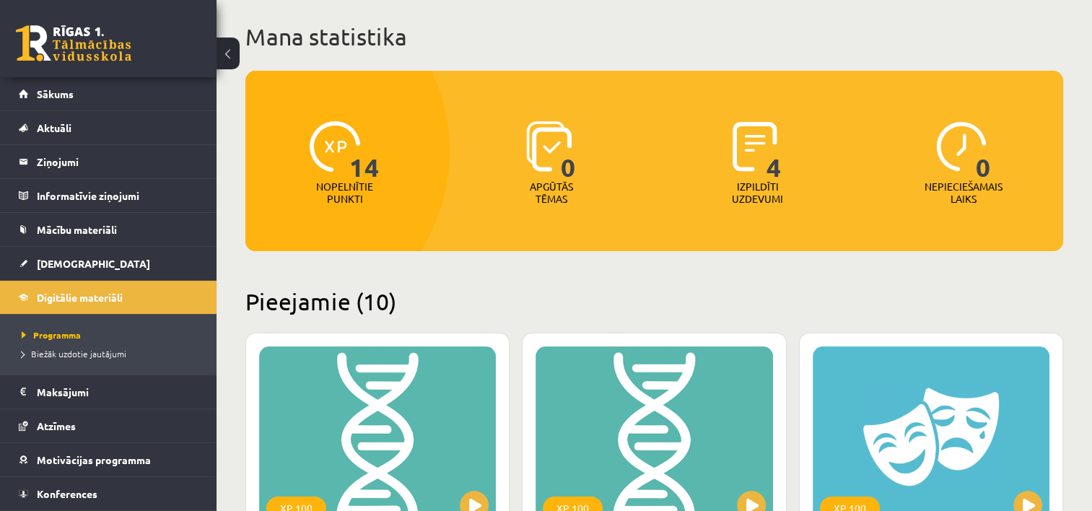
scroll to position [72, 0]
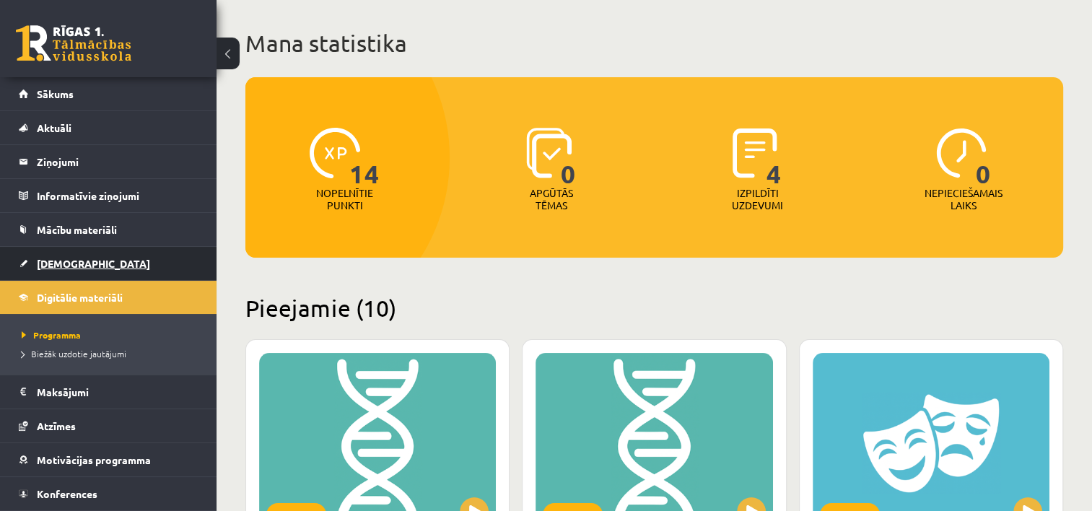
click at [64, 263] on span "[DEMOGRAPHIC_DATA]" at bounding box center [93, 263] width 113 height 13
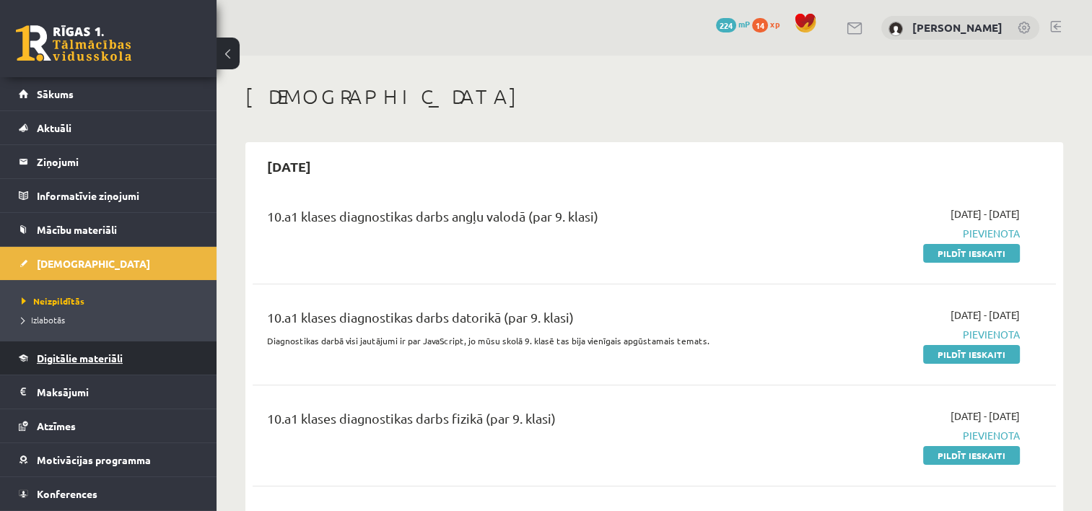
click at [98, 358] on span "Digitālie materiāli" at bounding box center [80, 357] width 86 height 13
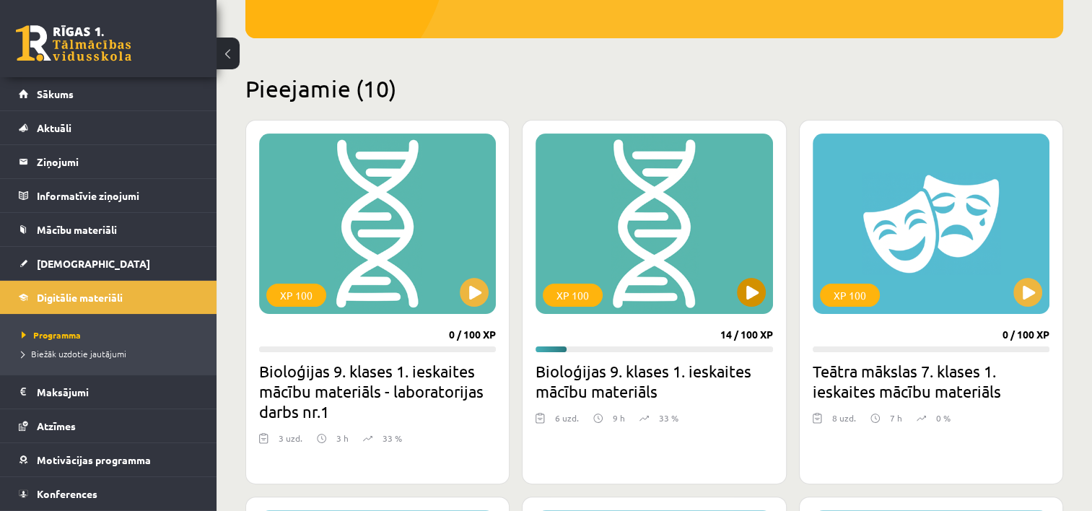
scroll to position [289, 0]
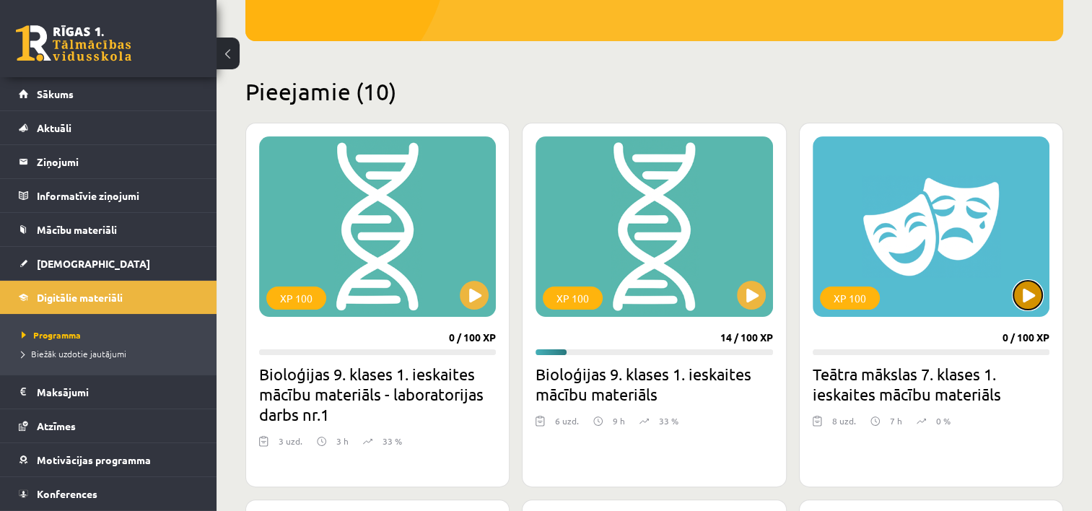
click at [1036, 293] on button at bounding box center [1027, 295] width 29 height 29
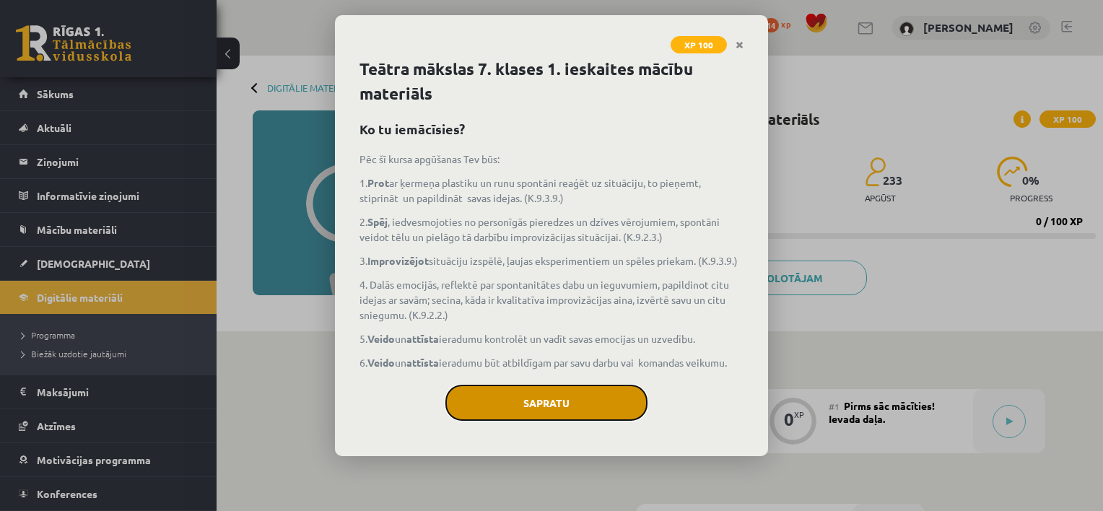
click at [553, 397] on button "Sapratu" at bounding box center [546, 403] width 202 height 36
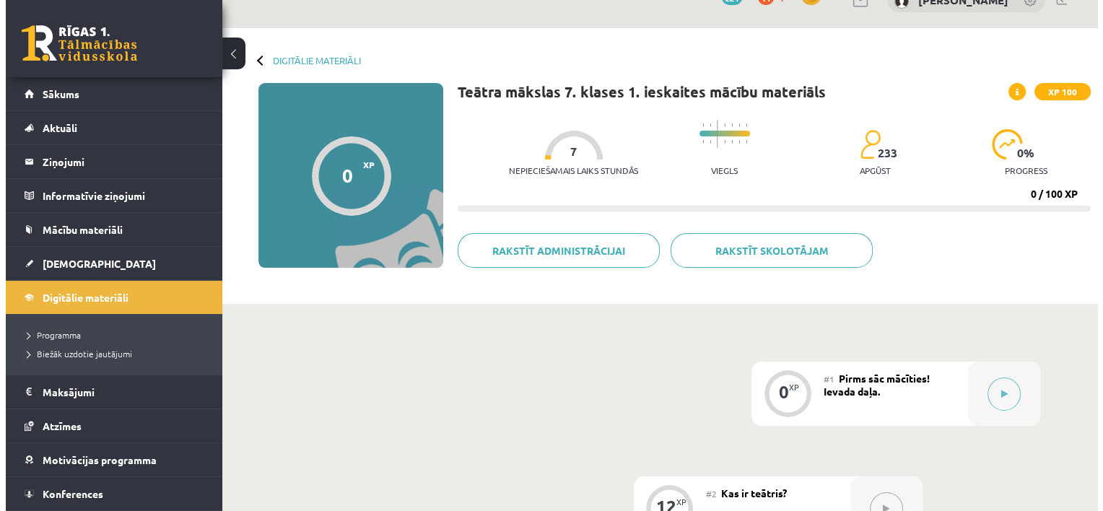
scroll to position [72, 0]
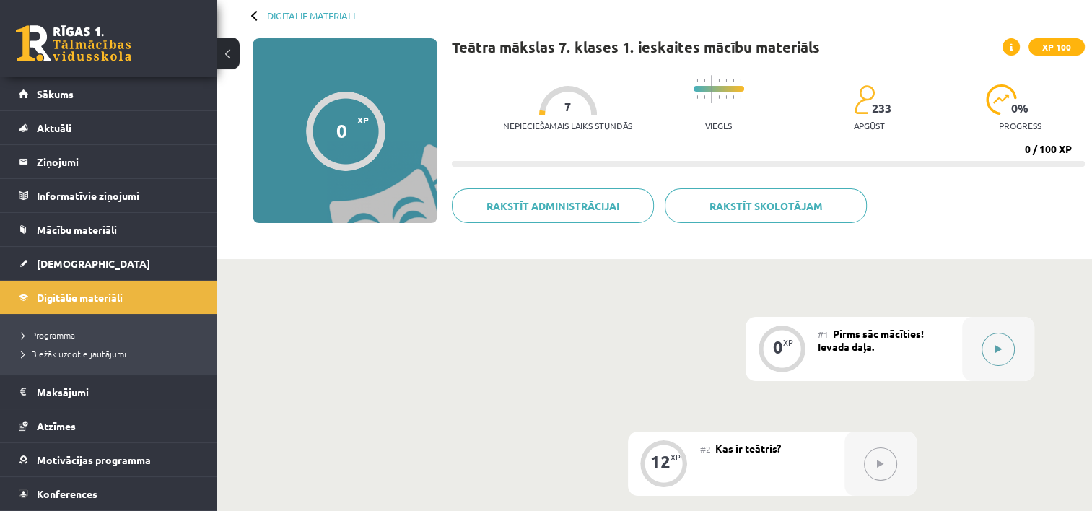
click at [997, 345] on icon at bounding box center [998, 349] width 6 height 9
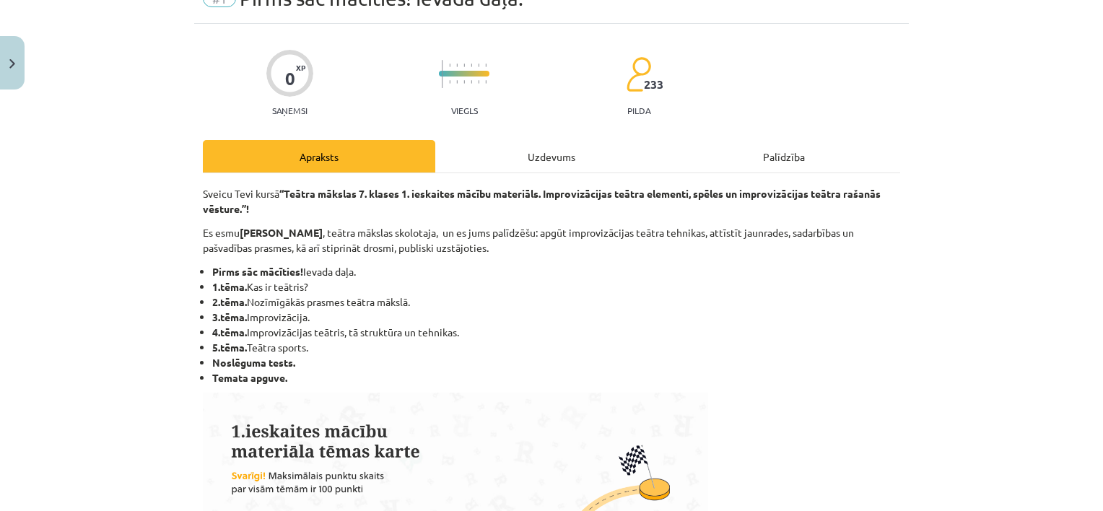
click at [538, 160] on div "Uzdevums" at bounding box center [551, 156] width 232 height 32
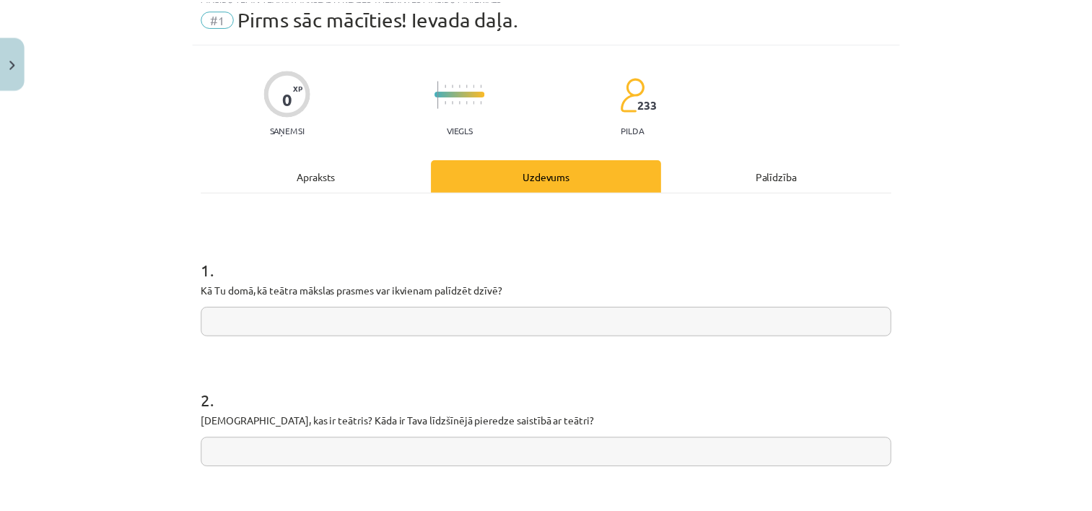
scroll to position [0, 0]
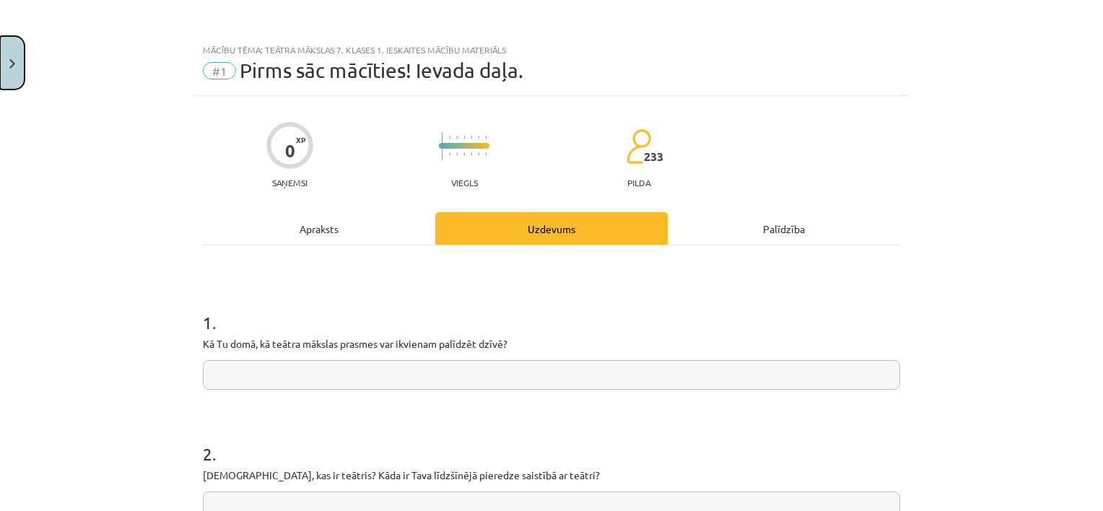
click at [15, 58] on button "Close" at bounding box center [12, 62] width 25 height 53
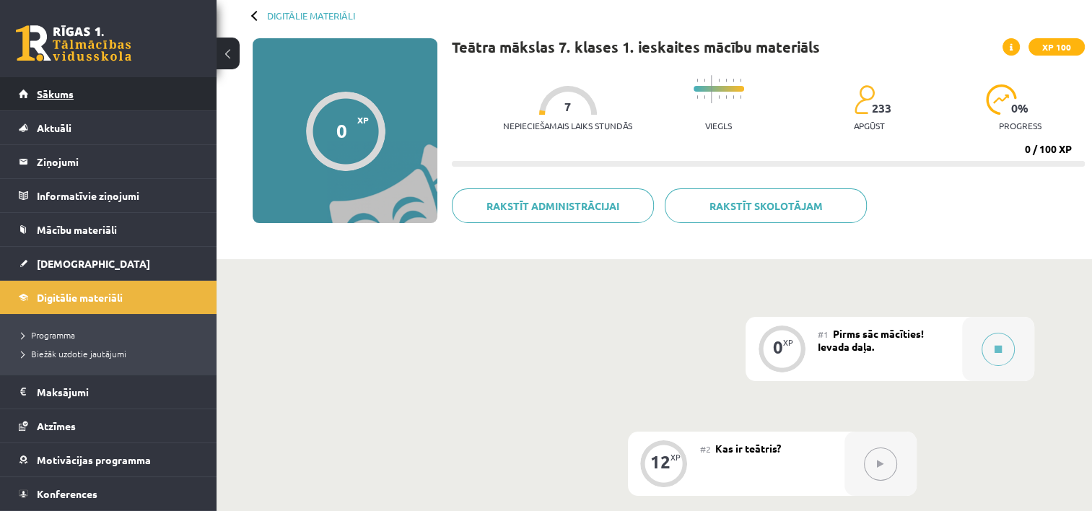
click at [58, 99] on link "Sākums" at bounding box center [109, 93] width 180 height 33
